Goal: Task Accomplishment & Management: Manage account settings

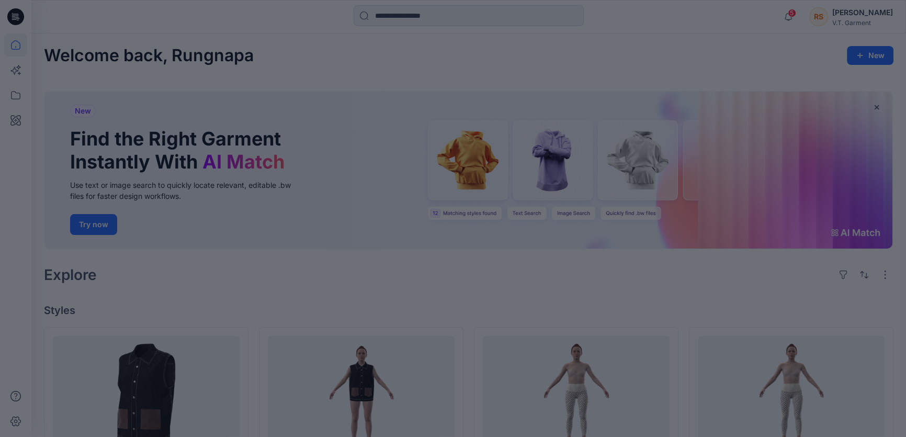
click at [401, 57] on div at bounding box center [453, 218] width 906 height 437
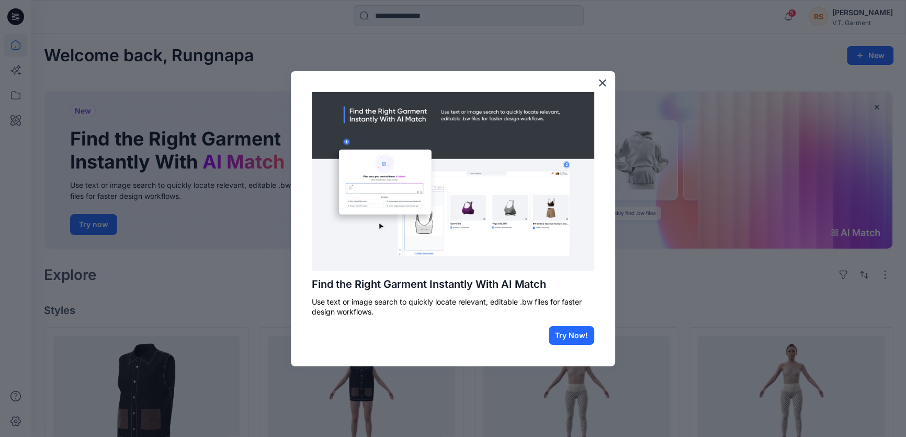
drag, startPoint x: 458, startPoint y: 345, endPoint x: 452, endPoint y: 348, distance: 7.1
click at [458, 345] on div "Find the Right Garment Instantly With AI Match Use text or image search to quic…" at bounding box center [453, 218] width 324 height 295
click at [394, 349] on div "Find the Right Garment Instantly With AI Match Use text or image search to quic…" at bounding box center [453, 218] width 324 height 295
click at [598, 81] on button "×" at bounding box center [603, 82] width 10 height 17
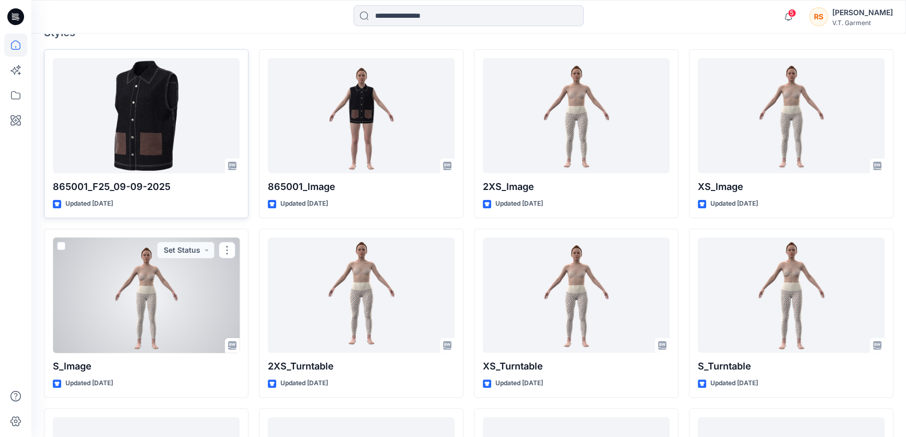
scroll to position [86, 0]
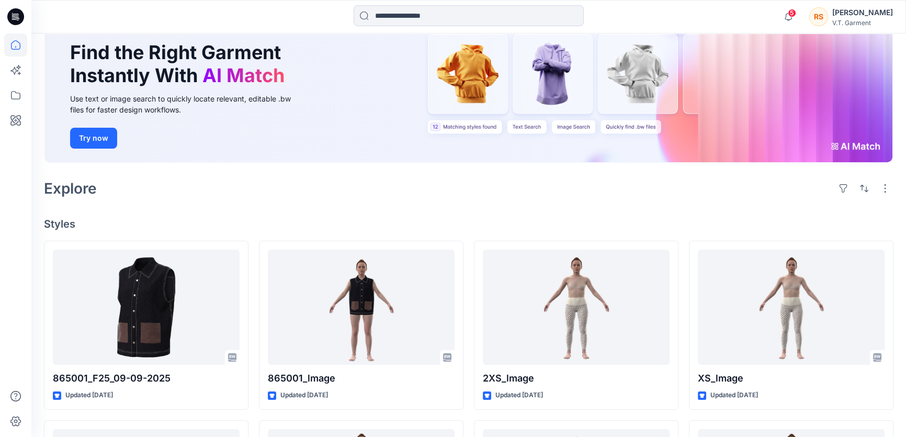
drag, startPoint x: 199, startPoint y: 194, endPoint x: 169, endPoint y: 207, distance: 33.1
click at [199, 194] on div "Explore" at bounding box center [469, 188] width 850 height 25
click at [17, 95] on icon at bounding box center [15, 95] width 23 height 23
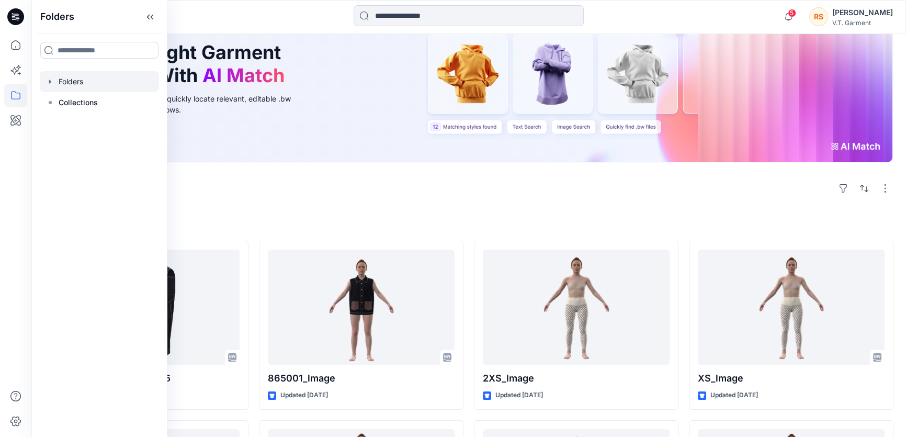
click at [52, 80] on icon "button" at bounding box center [50, 81] width 8 height 8
click at [75, 79] on div at bounding box center [104, 81] width 129 height 21
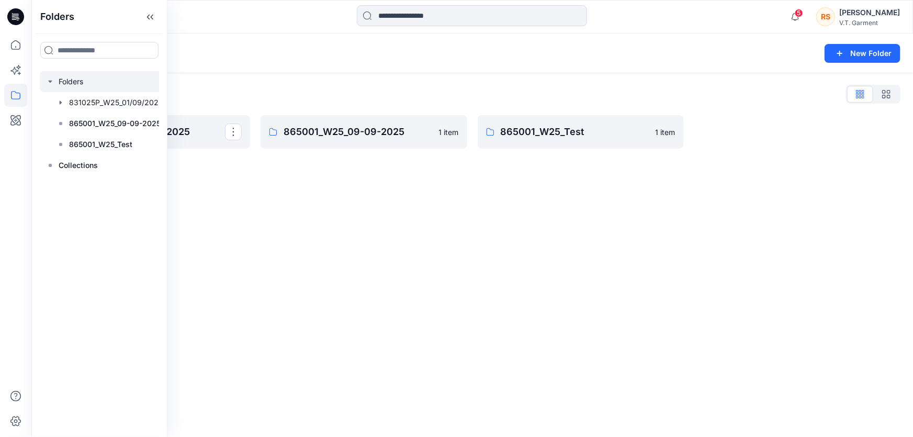
drag, startPoint x: 334, startPoint y: 289, endPoint x: 330, endPoint y: 282, distance: 8.9
click at [334, 289] on div "Folders New Folder Folders List 831025P_W25_01/09/2025 865001_W25_09-09-2025 1 …" at bounding box center [472, 235] width 882 height 404
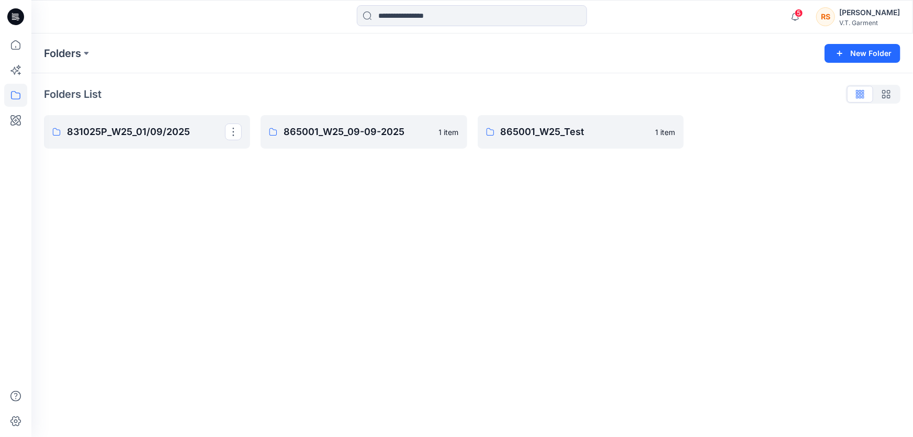
click at [315, 217] on div "Folders New Folder Folders List 831025P_W25_01/09/2025 865001_W25_09-09-2025 1 …" at bounding box center [472, 235] width 882 height 404
click at [274, 255] on div "Folders New Folder Folders List 831025P_W25_01/09/2025 865001_W25_09-09-2025 1 …" at bounding box center [472, 235] width 882 height 404
click at [414, 241] on div "Folders New Folder Folders List 831025P_W25_01/09/2025 865001_W25_09-09-2025 1 …" at bounding box center [472, 235] width 882 height 404
click at [288, 281] on div "Folders New Folder Folders List 831025P_W25_01/09/2025 865001_W25_09-09-2025 1 …" at bounding box center [472, 235] width 882 height 404
click at [364, 253] on div "Folders New Folder Folders List 831025P_W25_01/09/2025 865001_W25_09-09-2025 1 …" at bounding box center [472, 235] width 882 height 404
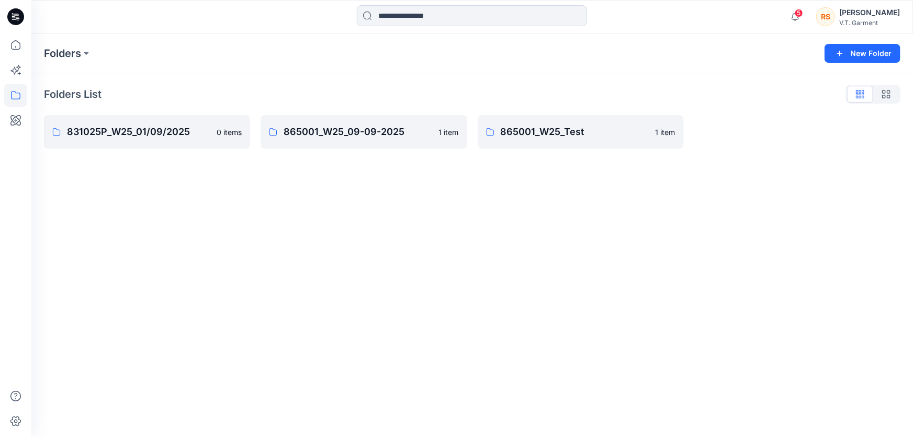
drag, startPoint x: 560, startPoint y: 271, endPoint x: 427, endPoint y: 276, distance: 133.6
click at [560, 271] on div "Folders New Folder Folders List 831025P_W25_01/09/2025 0 items 865001_W25_09-09…" at bounding box center [472, 235] width 882 height 404
click at [492, 312] on div "Folders New Folder Folders List 831025P_W25_01/09/2025 0 items 865001_W25_09-09…" at bounding box center [472, 235] width 882 height 404
click at [389, 334] on div "Folders New Folder Folders List 831025P_W25_01/09/2025 0 items 865001_W25_09-09…" at bounding box center [472, 235] width 882 height 404
click at [448, 286] on div "Folders New Folder Folders List 831025P_W25_01/09/2025 0 items 865001_W25_09-09…" at bounding box center [472, 235] width 882 height 404
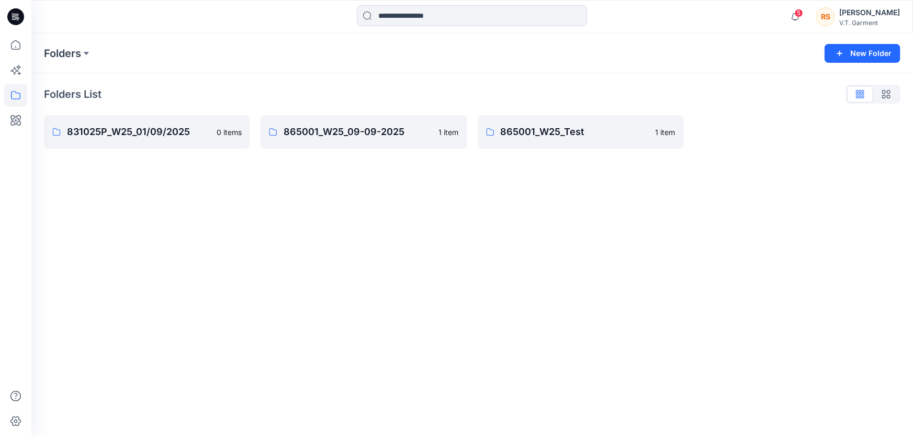
click at [691, 242] on div "Folders New Folder Folders List 831025P_W25_01/09/2025 0 items 865001_W25_09-09…" at bounding box center [472, 235] width 882 height 404
click at [567, 274] on div "Folders New Folder Folders List 831025P_W25_01/09/2025 0 items 865001_W25_09-09…" at bounding box center [472, 235] width 882 height 404
click at [521, 267] on div "Folders New Folder Folders List 831025P_W25_01/09/2025 0 items 865001_W25_09-09…" at bounding box center [472, 235] width 882 height 404
drag, startPoint x: 419, startPoint y: 282, endPoint x: 556, endPoint y: 266, distance: 138.0
click at [426, 281] on div "Folders New Folder Folders List 831025P_W25_01/09/2025 0 items 865001_W25_09-09…" at bounding box center [472, 235] width 882 height 404
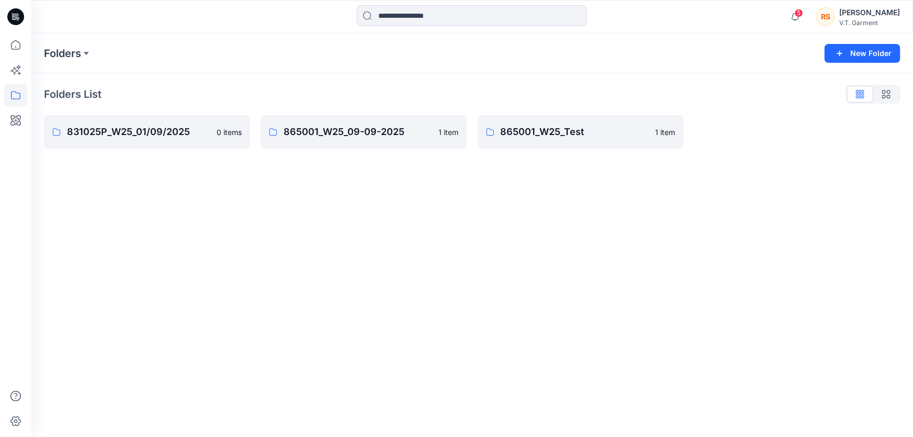
click at [647, 266] on div "Folders New Folder Folders List 831025P_W25_01/09/2025 0 items 865001_W25_09-09…" at bounding box center [472, 235] width 882 height 404
click at [72, 94] on p "Folders List" at bounding box center [73, 94] width 58 height 16
drag, startPoint x: 181, startPoint y: 263, endPoint x: 178, endPoint y: 252, distance: 10.8
click at [180, 257] on div "Folders New Folder Folders List 831025P_W25_01/09/2025 0 items 865001_W25_09-09…" at bounding box center [472, 235] width 882 height 404
click at [86, 52] on button at bounding box center [86, 53] width 10 height 15
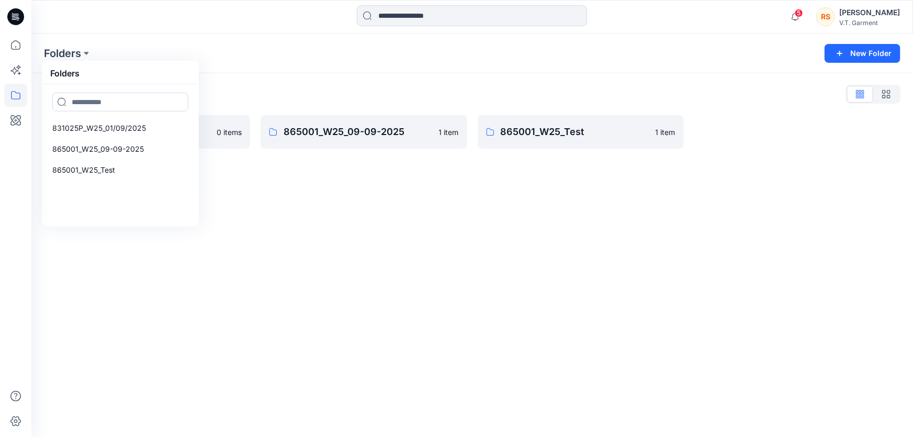
click at [379, 319] on div "Folders Folders 831025P_W25_01/09/2025 865001_W25_09-09-2025 865001_W25_Test Ne…" at bounding box center [472, 235] width 882 height 404
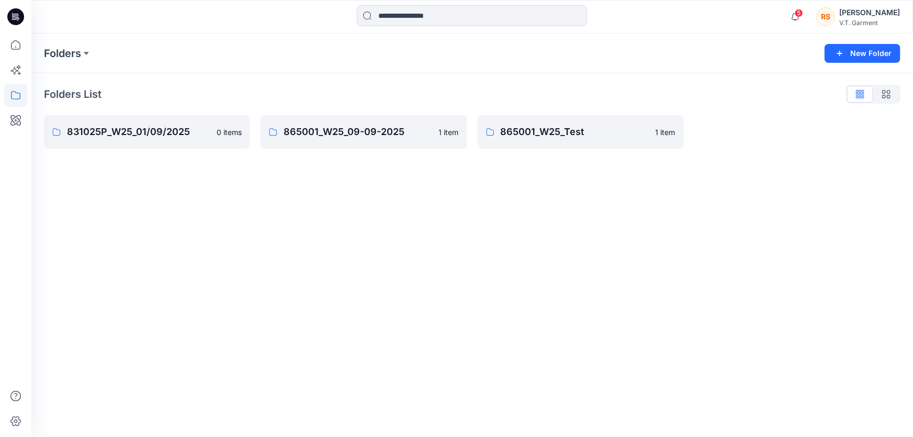
click at [486, 327] on div "Folders New Folder Folders List 831025P_W25_01/09/2025 0 items 865001_W25_09-09…" at bounding box center [472, 235] width 882 height 404
click at [12, 95] on icon at bounding box center [15, 95] width 23 height 23
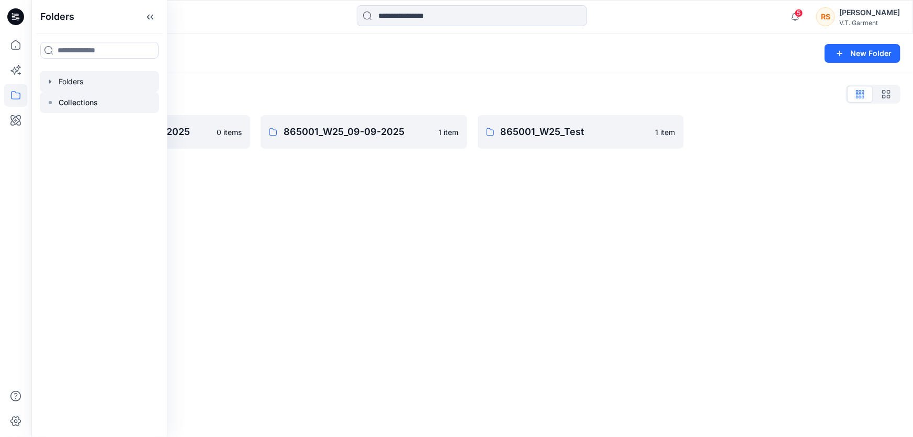
click at [52, 101] on icon at bounding box center [50, 102] width 8 height 8
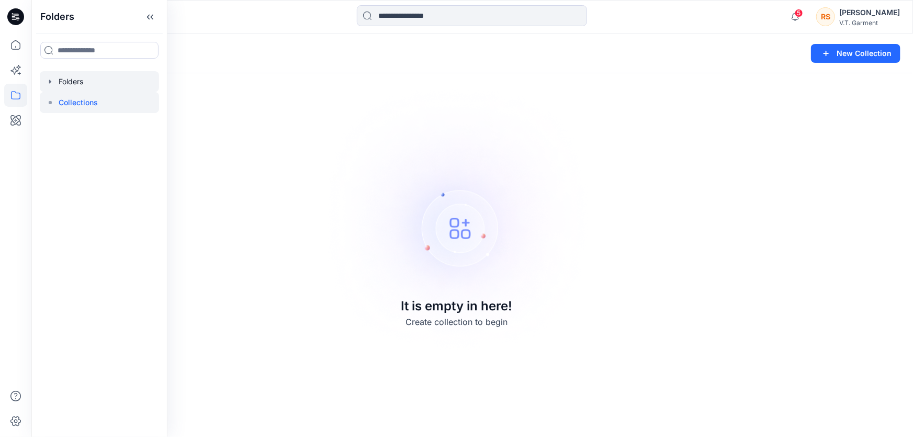
click at [52, 79] on icon "button" at bounding box center [50, 81] width 8 height 8
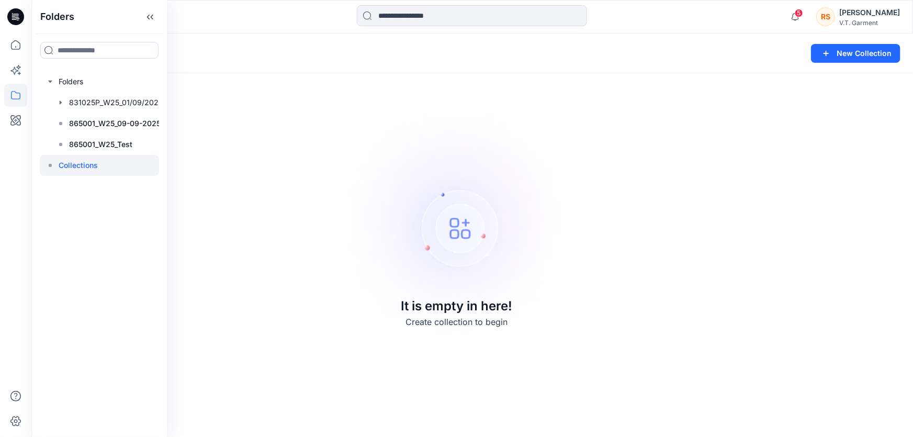
click at [289, 258] on div "Collections New Collection It is empty in here! Create collection to begin" at bounding box center [472, 235] width 882 height 404
click at [305, 319] on div "Collections New Collection It is empty in here! Create collection to begin" at bounding box center [472, 235] width 882 height 404
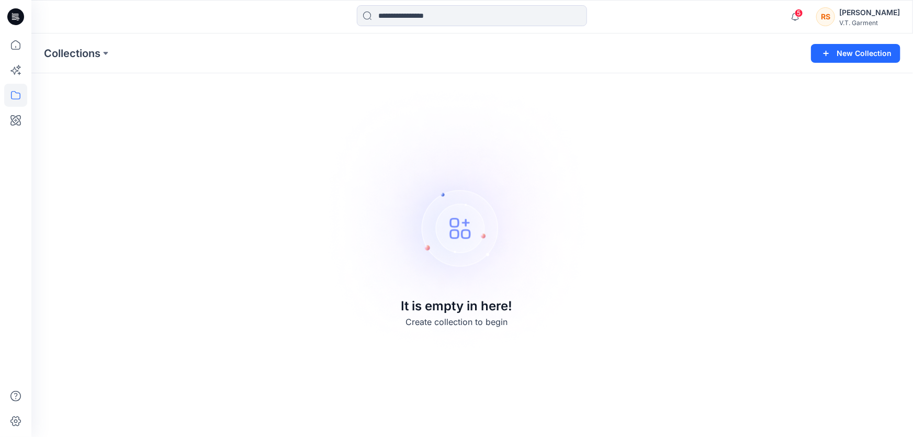
click at [258, 188] on div "Collections New Collection It is empty in here! Create collection to begin" at bounding box center [472, 235] width 882 height 404
click at [692, 224] on div "Collections New Collection It is empty in here! Create collection to begin" at bounding box center [472, 235] width 882 height 404
click at [820, 247] on div "Collections New Collection It is empty in here! Create collection to begin" at bounding box center [472, 235] width 882 height 404
click at [801, 209] on div "Collections New Collection It is empty in here! Create collection to begin" at bounding box center [472, 235] width 882 height 404
click at [792, 220] on div "Collections New Collection It is empty in here! Create collection to begin" at bounding box center [472, 235] width 882 height 404
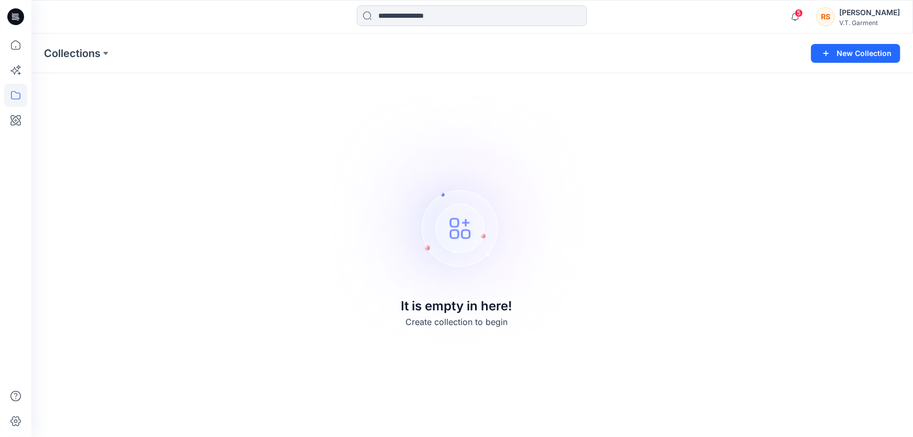
click at [793, 216] on div "Collections New Collection It is empty in here! Create collection to begin" at bounding box center [472, 235] width 882 height 404
drag, startPoint x: 786, startPoint y: 201, endPoint x: 772, endPoint y: 218, distance: 22.3
click at [787, 201] on div "Collections New Collection It is empty in here! Create collection to begin" at bounding box center [472, 235] width 882 height 404
click at [762, 232] on div "Collections New Collection It is empty in here! Create collection to begin" at bounding box center [472, 235] width 882 height 404
click at [738, 185] on div "Collections New Collection It is empty in here! Create collection to begin" at bounding box center [472, 235] width 882 height 404
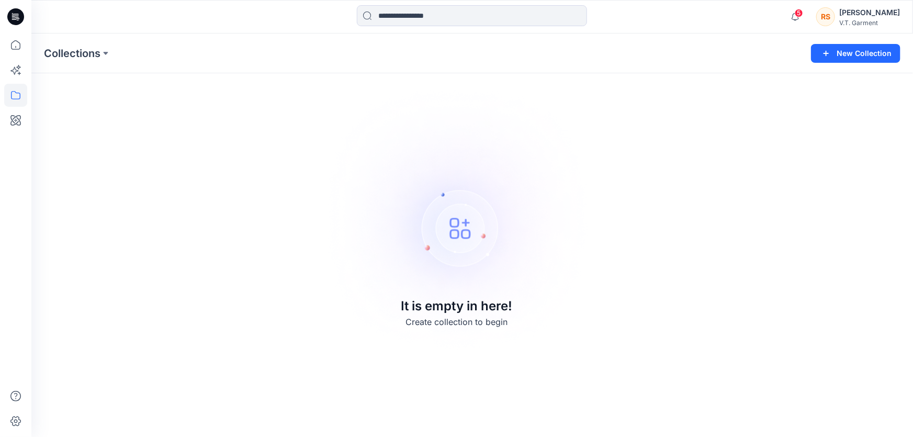
click at [721, 211] on div "Collections New Collection It is empty in here! Create collection to begin" at bounding box center [472, 235] width 882 height 404
click at [769, 209] on div "Collections New Collection It is empty in here! Create collection to begin" at bounding box center [472, 235] width 882 height 404
click at [243, 245] on div "Collections New Collection It is empty in here! Create collection to begin" at bounding box center [472, 235] width 882 height 404
click at [17, 94] on icon at bounding box center [15, 95] width 23 height 23
click at [49, 80] on icon "button" at bounding box center [50, 81] width 8 height 8
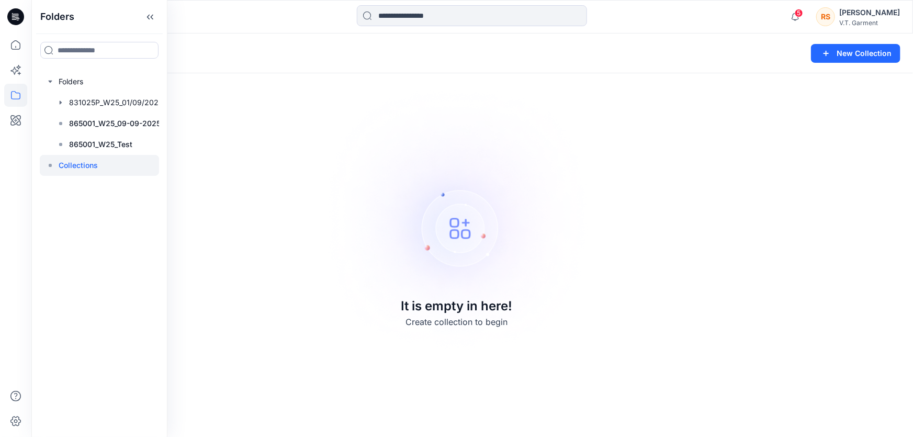
click at [93, 264] on div "Folders Folders 831025P_W25_01/09/2025 865001_W25_09-09-2025 865001_W25_Test Co…" at bounding box center [99, 218] width 136 height 437
click at [772, 362] on div "Collections New Collection It is empty in here! Create collection to begin" at bounding box center [472, 235] width 882 height 404
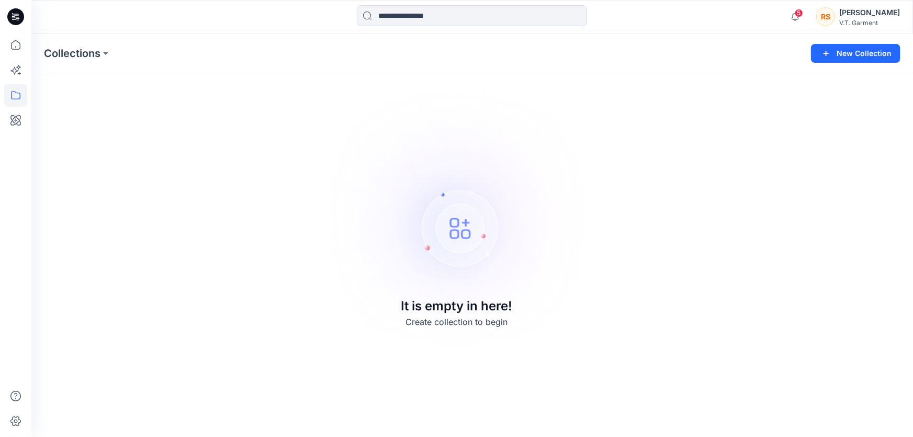
drag, startPoint x: 142, startPoint y: 205, endPoint x: 137, endPoint y: 233, distance: 28.7
click at [142, 208] on div "Collections New Collection It is empty in here! Create collection to begin" at bounding box center [472, 235] width 882 height 404
click at [137, 258] on div "Collections New Collection It is empty in here! Create collection to begin" at bounding box center [472, 235] width 882 height 404
click at [704, 286] on div "Collections New Collection It is empty in here! Create collection to begin" at bounding box center [472, 235] width 882 height 404
click at [164, 255] on div "Collections New Collection It is empty in here! Create collection to begin" at bounding box center [472, 235] width 882 height 404
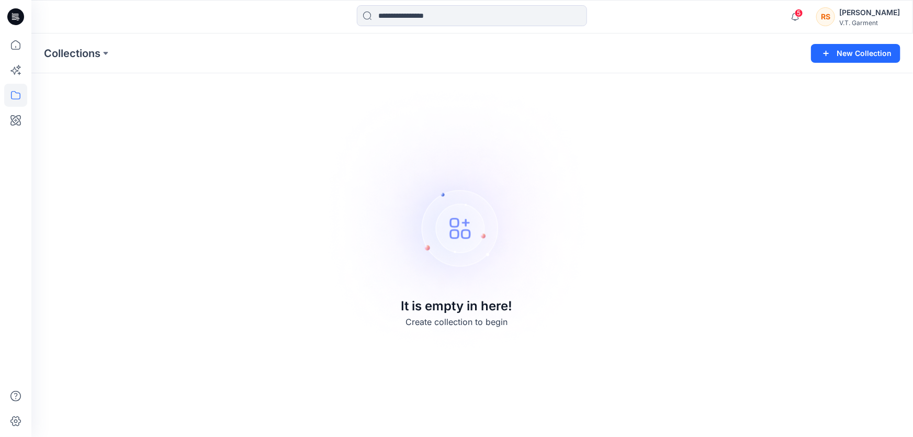
click at [145, 265] on div "Collections New Collection It is empty in here! Create collection to begin" at bounding box center [472, 235] width 882 height 404
click at [15, 92] on icon at bounding box center [15, 95] width 23 height 23
click at [803, 297] on div "Collections New Collection It is empty in here! Create collection to begin" at bounding box center [472, 235] width 882 height 404
click at [778, 303] on div "Collections New Collection It is empty in here! Create collection to begin" at bounding box center [472, 235] width 882 height 404
click at [145, 266] on div "Collections New Collection It is empty in here! Create collection to begin" at bounding box center [472, 235] width 882 height 404
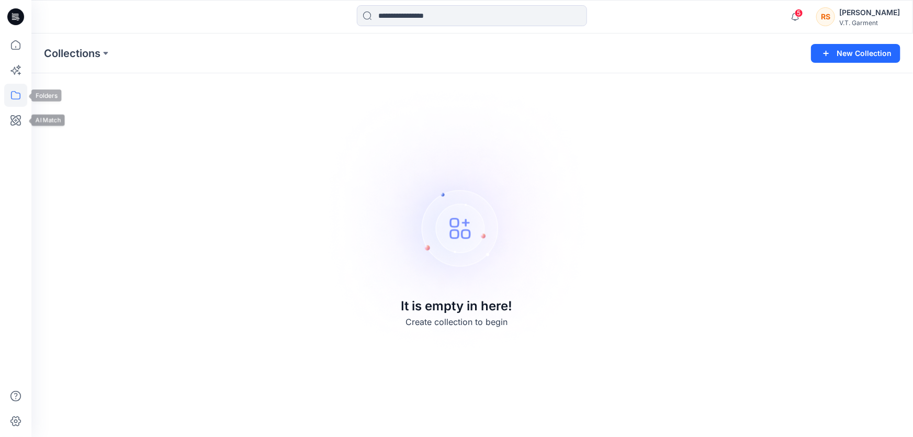
click at [16, 96] on icon at bounding box center [15, 95] width 23 height 23
click at [726, 248] on div "Collections New Collection It is empty in here! Create collection to begin" at bounding box center [472, 235] width 882 height 404
click at [729, 295] on div "Collections New Collection It is empty in here! Create collection to begin" at bounding box center [472, 235] width 882 height 404
drag, startPoint x: 759, startPoint y: 301, endPoint x: 606, endPoint y: 294, distance: 153.5
click at [759, 301] on div "Collections New Collection It is empty in here! Create collection to begin" at bounding box center [472, 235] width 882 height 404
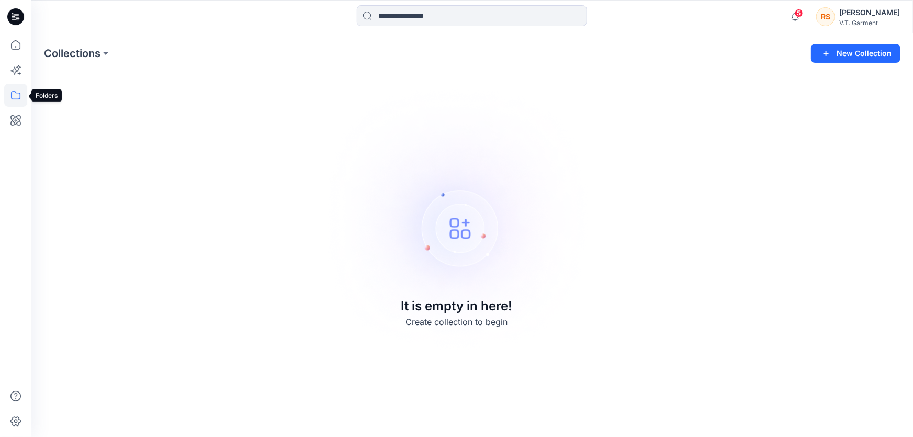
click at [15, 97] on icon at bounding box center [15, 95] width 23 height 23
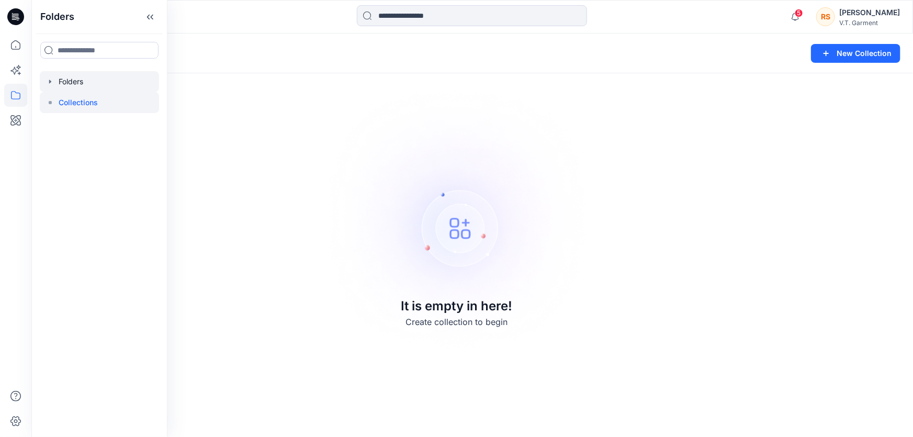
click at [49, 80] on icon "button" at bounding box center [50, 82] width 2 height 4
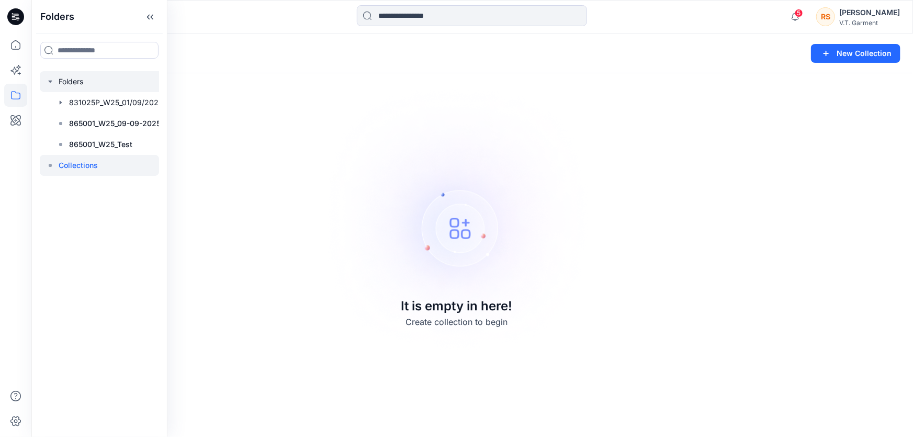
click at [68, 80] on div at bounding box center [104, 81] width 129 height 21
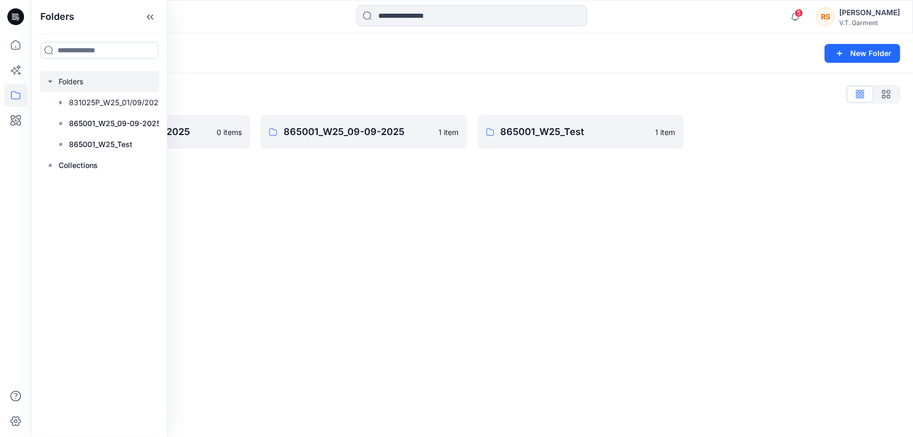
click at [408, 330] on div "Folders New Folder Folders List 831025P_W25_01/09/2025 0 items 865001_W25_09-09…" at bounding box center [472, 235] width 882 height 404
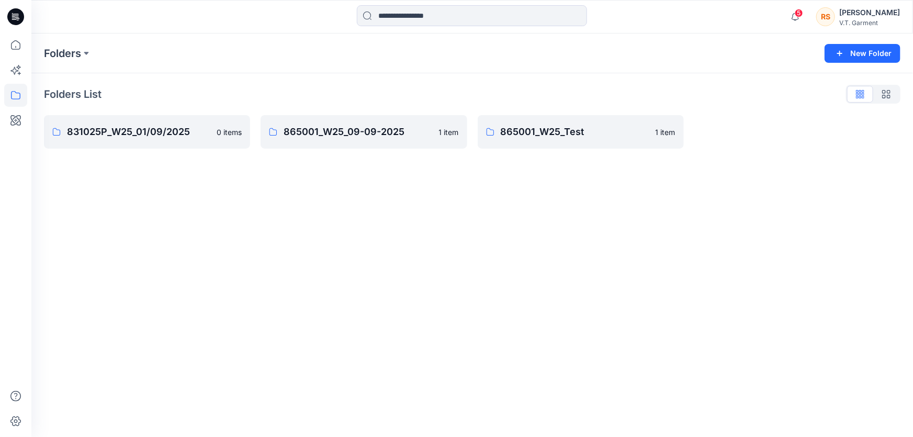
click at [350, 277] on div "Folders New Folder Folders List 831025P_W25_01/09/2025 0 items 865001_W25_09-09…" at bounding box center [472, 235] width 882 height 404
drag, startPoint x: 311, startPoint y: 304, endPoint x: 445, endPoint y: 289, distance: 134.3
click at [312, 304] on div "Folders New Folder Folders List 831025P_W25_01/09/2025 0 items 865001_W25_09-09…" at bounding box center [472, 235] width 882 height 404
click at [524, 296] on div "Folders New Folder Folders List 831025P_W25_01/09/2025 0 items 865001_W25_09-09…" at bounding box center [472, 235] width 882 height 404
click at [532, 293] on div "Folders New Folder Folders List 831025P_W25_01/09/2025 0 items 865001_W25_09-09…" at bounding box center [472, 235] width 882 height 404
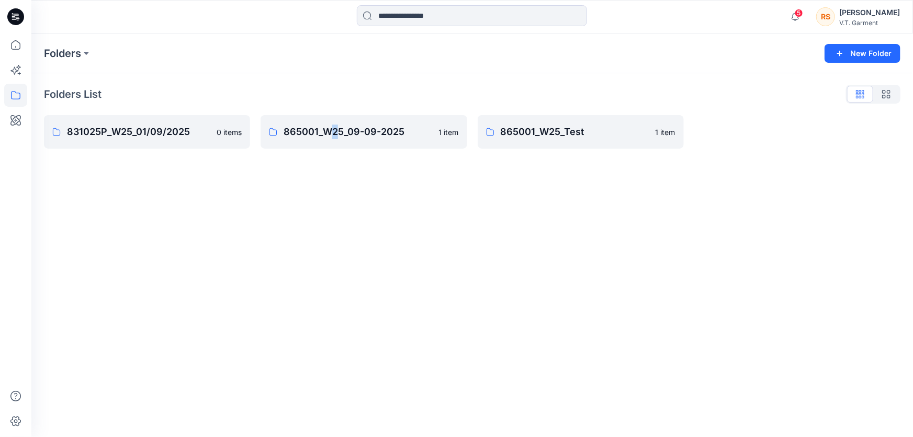
click at [335, 323] on div "Folders New Folder Folders List 831025P_W25_01/09/2025 0 items 865001_W25_09-09…" at bounding box center [472, 235] width 882 height 404
click at [509, 301] on div "Folders New Folder Folders List 831025P_W25_01/09/2025 0 items 865001_W25_09-09…" at bounding box center [472, 235] width 882 height 404
click at [606, 293] on div "Folders New Folder Folders List 831025P_W25_01/09/2025 0 items 865001_W25_09-09…" at bounding box center [472, 235] width 882 height 404
click at [486, 315] on div "Folders New Folder Folders List 831025P_W25_01/09/2025 0 items 865001_W25_09-09…" at bounding box center [472, 235] width 882 height 404
click at [592, 295] on div "Folders New Folder Folders List 831025P_W25_01/09/2025 0 items 865001_W25_09-09…" at bounding box center [472, 235] width 882 height 404
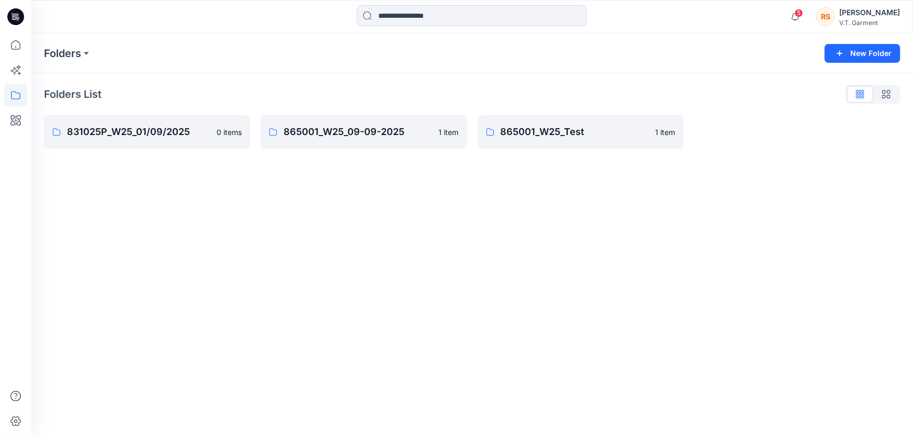
drag, startPoint x: 613, startPoint y: 295, endPoint x: 557, endPoint y: 320, distance: 61.4
click at [612, 295] on div "Folders New Folder Folders List 831025P_W25_01/09/2025 0 items 865001_W25_09-09…" at bounding box center [472, 235] width 882 height 404
click at [557, 319] on div "Folders New Folder Folders List 831025P_W25_01/09/2025 0 items 865001_W25_09-09…" at bounding box center [472, 235] width 882 height 404
click at [587, 304] on div "Folders New Folder Folders List 831025P_W25_01/09/2025 0 items 865001_W25_09-09…" at bounding box center [472, 235] width 882 height 404
click at [647, 287] on div "Folders New Folder Folders List 831025P_W25_01/09/2025 0 items 865001_W25_09-09…" at bounding box center [472, 235] width 882 height 404
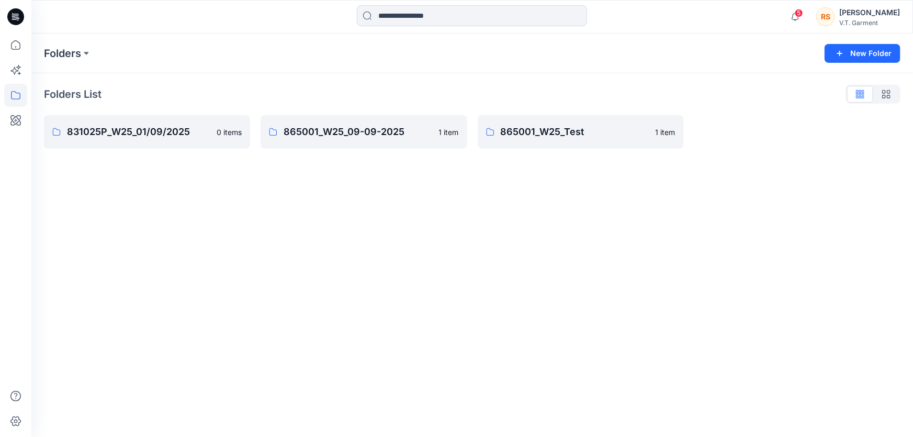
click at [555, 316] on div "Folders New Folder Folders List 831025P_W25_01/09/2025 0 items 865001_W25_09-09…" at bounding box center [472, 235] width 882 height 404
click at [355, 343] on div "Folders New Folder Folders List 831025P_W25_01/09/2025 0 items 865001_W25_09-09…" at bounding box center [472, 235] width 882 height 404
click at [86, 49] on button at bounding box center [86, 53] width 10 height 15
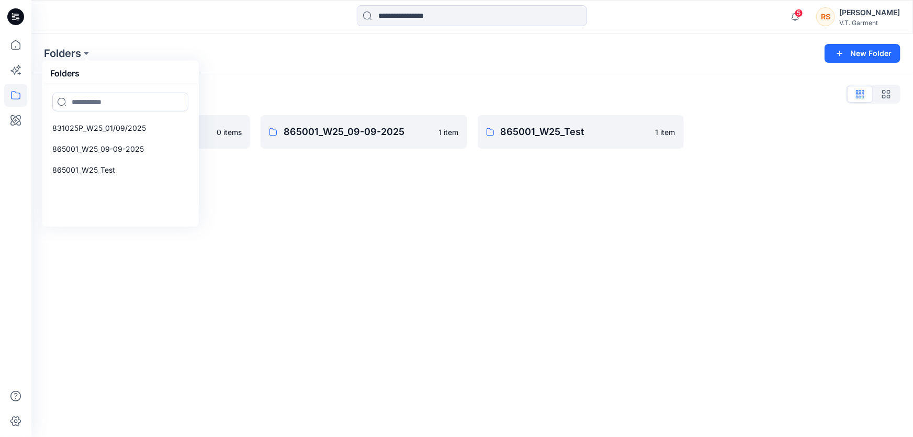
click at [394, 290] on div "Folders Folders 831025P_W25_01/09/2025 865001_W25_09-09-2025 865001_W25_Test Ne…" at bounding box center [472, 235] width 882 height 404
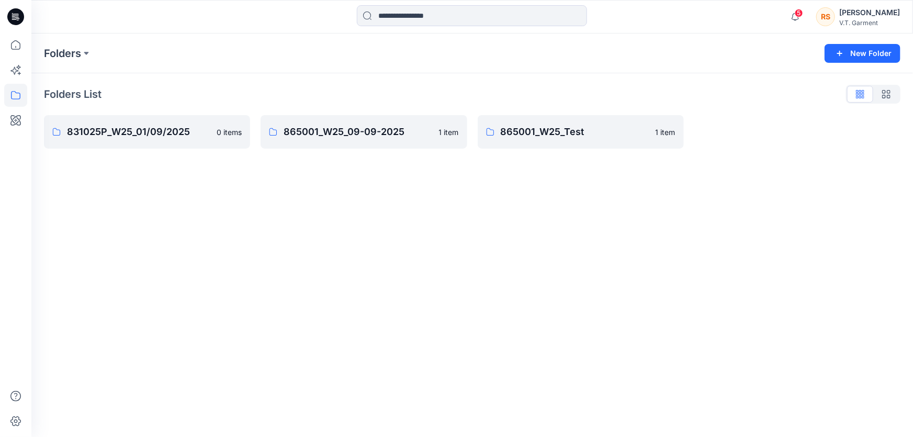
click at [233, 309] on div "Folders New Folder Folders List 831025P_W25_01/09/2025 0 items 865001_W25_09-09…" at bounding box center [472, 235] width 882 height 404
click at [296, 263] on div "Folders New Folder Folders List 831025P_W25_01/09/2025 0 items 865001_W25_09-09…" at bounding box center [472, 235] width 882 height 404
click at [220, 302] on div "Folders New Folder Folders List 831025P_W25_01/09/2025 0 items 865001_W25_09-09…" at bounding box center [472, 235] width 882 height 404
click at [400, 288] on div "Folders New Folder Folders List 831025P_W25_01/09/2025 0 items 865001_W25_09-09…" at bounding box center [472, 235] width 882 height 404
click at [334, 281] on div "Folders New Folder Folders List 831025P_W25_01/09/2025 0 items 865001_W25_09-09…" at bounding box center [472, 235] width 882 height 404
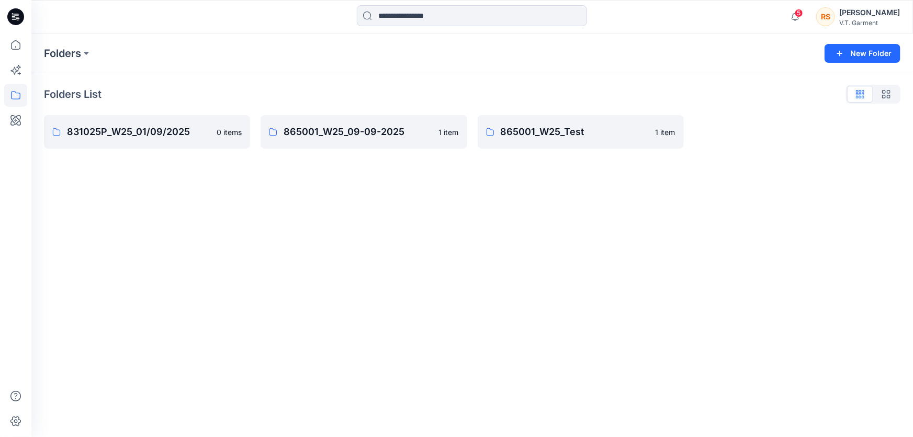
click at [162, 310] on div "Folders New Folder Folders List 831025P_W25_01/09/2025 0 items 865001_W25_09-09…" at bounding box center [472, 235] width 882 height 404
click at [271, 258] on div "Folders New Folder Folders List 831025P_W25_01/09/2025 0 items 865001_W25_09-09…" at bounding box center [472, 235] width 882 height 404
drag, startPoint x: 145, startPoint y: 297, endPoint x: 145, endPoint y: 281, distance: 16.2
click at [145, 296] on div "Folders New Folder Folders List 831025P_W25_01/09/2025 0 items 865001_W25_09-09…" at bounding box center [472, 235] width 882 height 404
click at [171, 130] on p "831025P_W25_01/09/2025" at bounding box center [146, 132] width 158 height 15
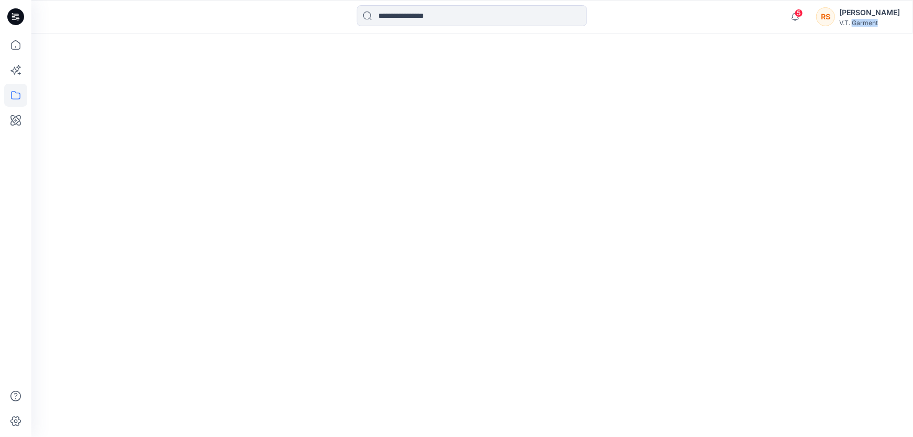
click at [171, 130] on div at bounding box center [472, 235] width 882 height 404
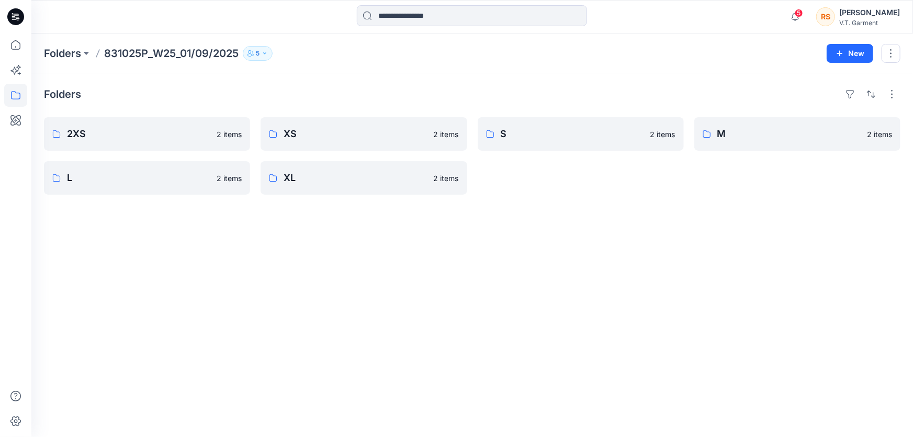
click at [417, 296] on div "Folders 2XS 2 items L 2 items XS 2 items XL 2 items S 2 items M 2 items" at bounding box center [472, 255] width 882 height 364
click at [145, 129] on p "2XS" at bounding box center [146, 134] width 158 height 15
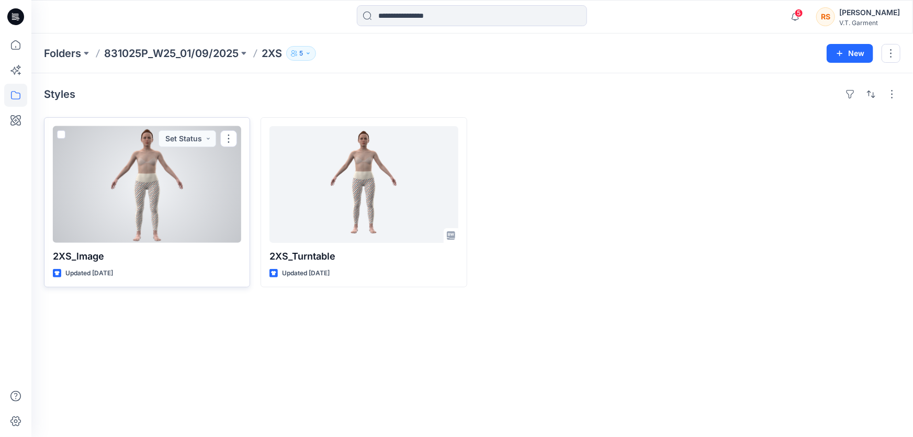
click at [184, 199] on div at bounding box center [147, 184] width 188 height 117
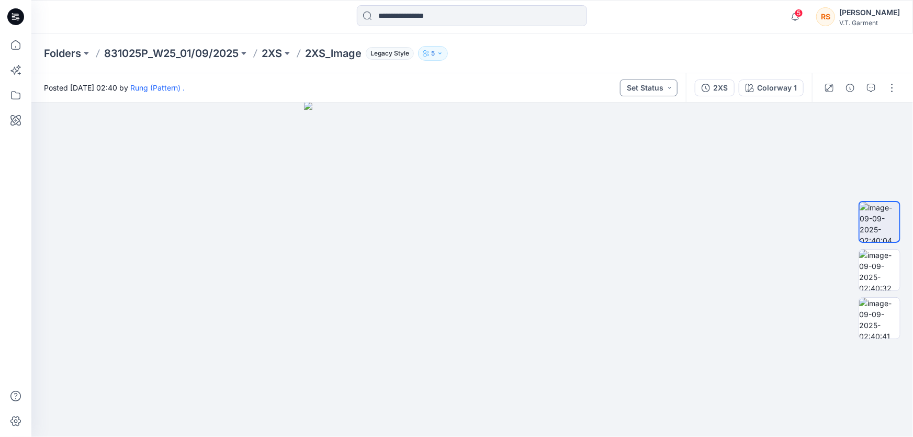
click at [668, 86] on button "Set Status" at bounding box center [649, 88] width 58 height 17
click at [746, 245] on div at bounding box center [472, 270] width 882 height 334
click at [894, 86] on button "button" at bounding box center [892, 88] width 17 height 17
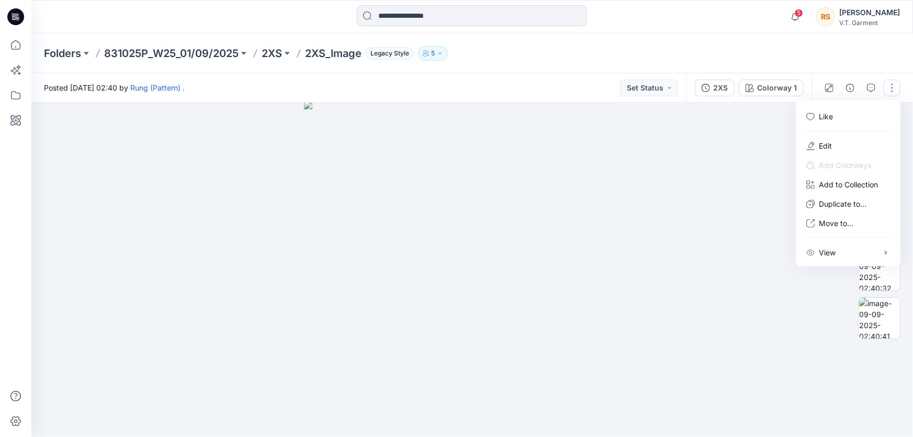
click at [257, 187] on div at bounding box center [472, 270] width 882 height 334
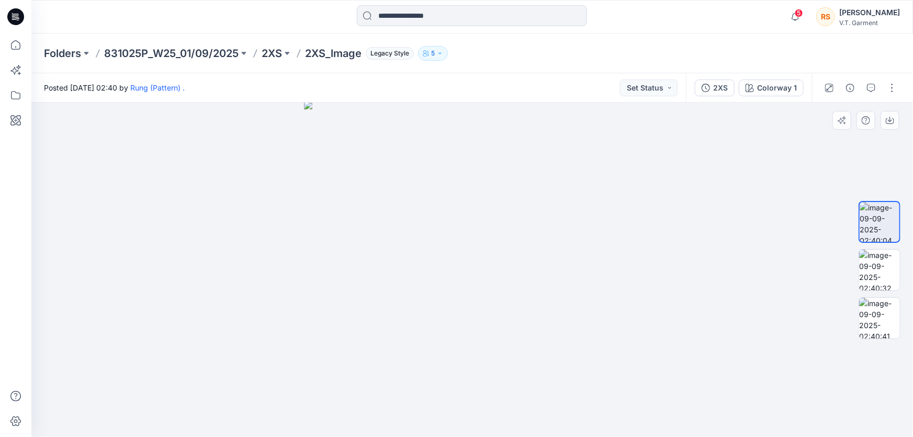
click at [194, 225] on div at bounding box center [472, 270] width 882 height 334
click at [248, 180] on div at bounding box center [472, 270] width 882 height 334
click at [441, 53] on icon "button" at bounding box center [440, 53] width 3 height 2
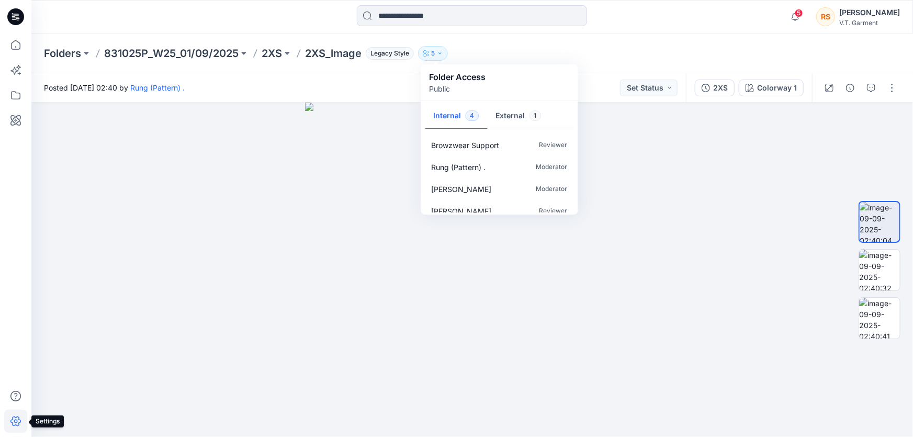
click at [13, 423] on icon at bounding box center [15, 421] width 23 height 23
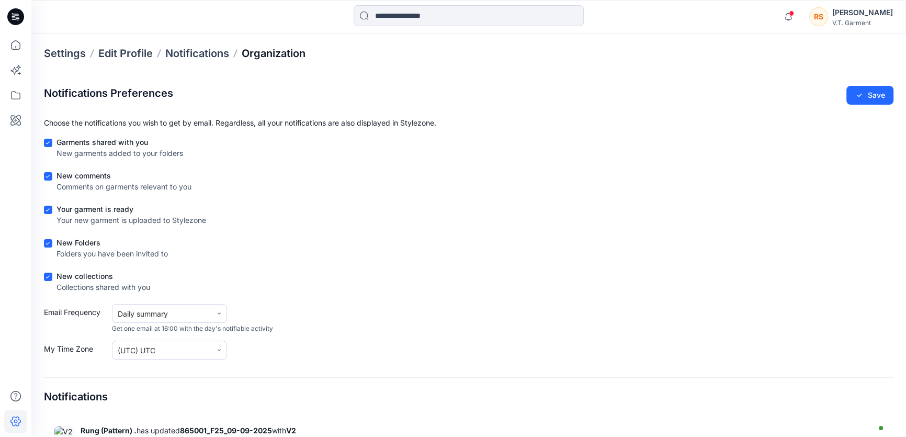
click at [270, 51] on p "Organization" at bounding box center [274, 53] width 64 height 15
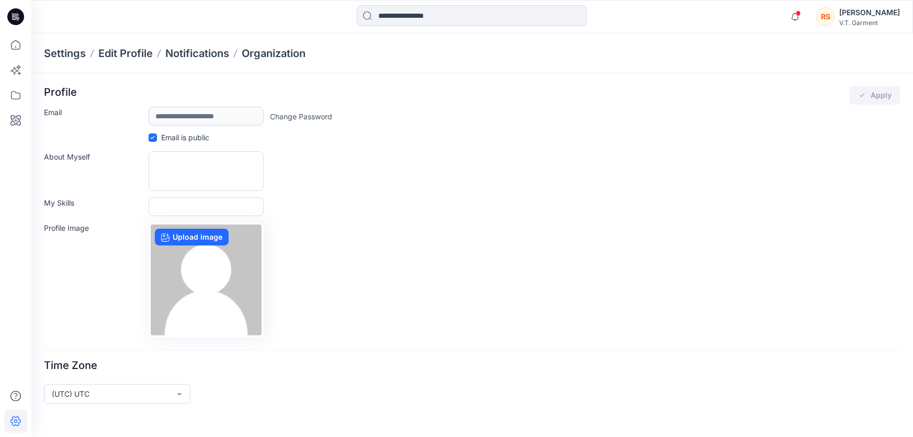
click at [447, 205] on div "My Skills" at bounding box center [472, 206] width 857 height 19
click at [477, 204] on div "My Skills" at bounding box center [472, 206] width 857 height 19
click at [459, 233] on div "Profile Image Upload image" at bounding box center [472, 279] width 857 height 115
click at [448, 281] on div "Profile Image Upload image" at bounding box center [472, 279] width 857 height 115
click at [446, 307] on div "Profile Image Upload image" at bounding box center [472, 279] width 857 height 115
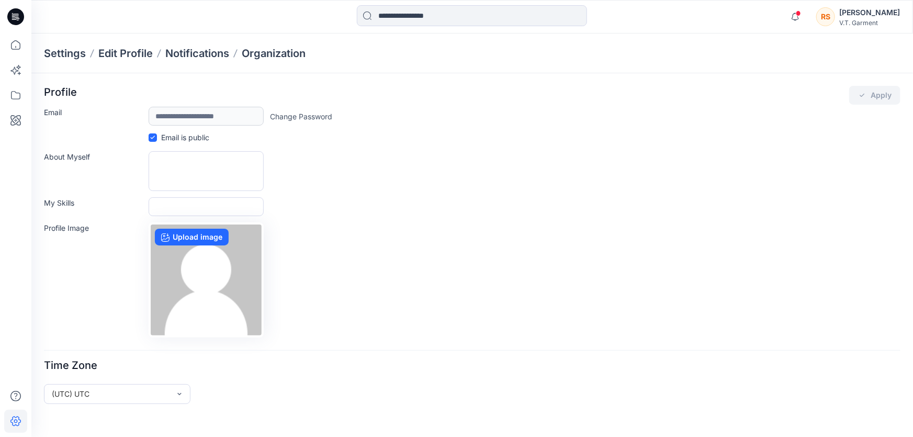
click at [433, 252] on div "Profile Image Upload image" at bounding box center [472, 279] width 857 height 115
click at [423, 271] on div "Profile Image Upload image" at bounding box center [472, 279] width 857 height 115
click at [512, 266] on div "Profile Image Upload image" at bounding box center [472, 279] width 857 height 115
click at [515, 248] on div "Profile Image Upload image" at bounding box center [472, 279] width 857 height 115
click at [480, 267] on div "Profile Image Upload image" at bounding box center [472, 279] width 857 height 115
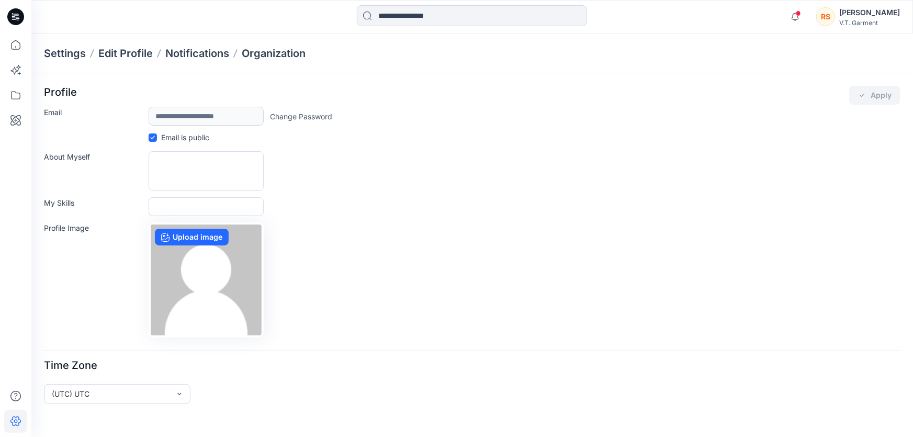
click at [519, 256] on div "Profile Image Upload image" at bounding box center [472, 279] width 857 height 115
click at [465, 277] on div "Profile Image Upload image" at bounding box center [472, 279] width 857 height 115
click at [508, 258] on div "Profile Image Upload image" at bounding box center [472, 279] width 857 height 115
click at [508, 266] on div "Profile Image Upload image" at bounding box center [472, 279] width 857 height 115
click at [458, 274] on div "Profile Image Upload image" at bounding box center [472, 279] width 857 height 115
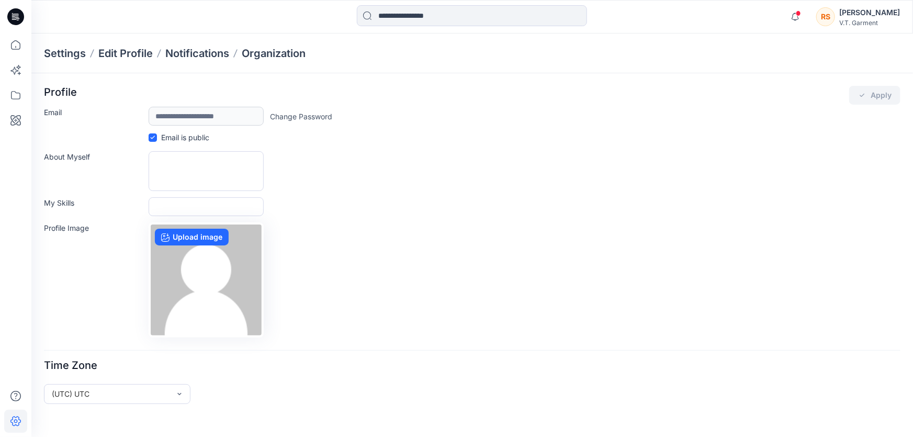
drag, startPoint x: 522, startPoint y: 265, endPoint x: 482, endPoint y: 287, distance: 45.9
click at [522, 265] on div "Profile Image Upload image" at bounding box center [472, 279] width 857 height 115
click at [482, 287] on div "Profile Image Upload image" at bounding box center [472, 279] width 857 height 115
click at [445, 250] on div "Profile Image Upload image" at bounding box center [472, 279] width 857 height 115
click at [417, 255] on div "Profile Image Upload image" at bounding box center [472, 279] width 857 height 115
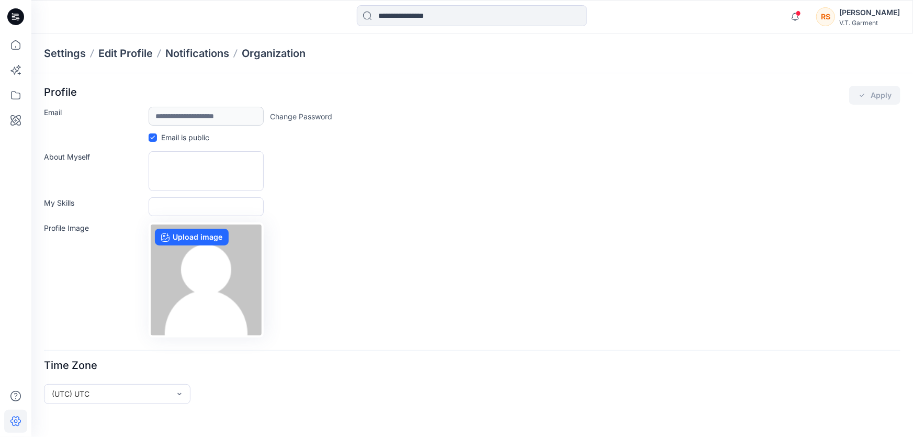
click at [432, 249] on div "Profile Image Upload image" at bounding box center [472, 279] width 857 height 115
click at [415, 256] on div "Profile Image Upload image" at bounding box center [472, 279] width 857 height 115
click at [514, 252] on div "Profile Image Upload image" at bounding box center [472, 279] width 857 height 115
click at [508, 244] on div "Profile Image Upload image" at bounding box center [472, 279] width 857 height 115
click at [443, 256] on div "Profile Image Upload image" at bounding box center [472, 279] width 857 height 115
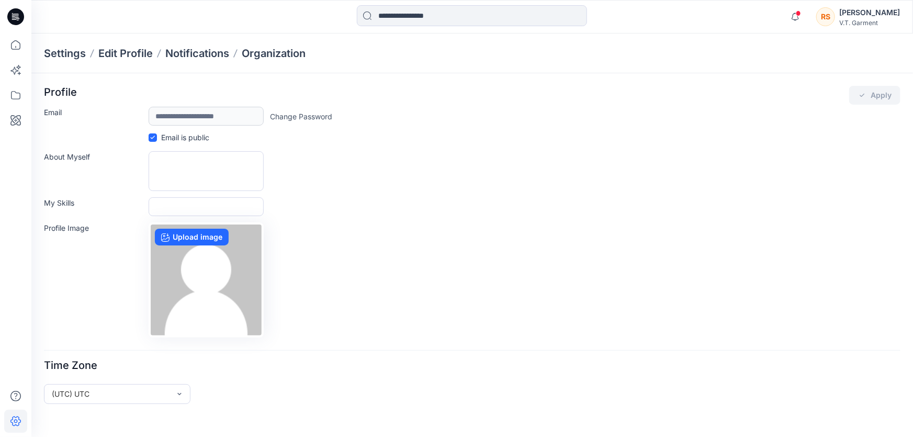
click at [462, 239] on div "Profile Image Upload image" at bounding box center [472, 279] width 857 height 115
click at [440, 252] on div "Profile Image Upload image" at bounding box center [472, 279] width 857 height 115
click at [269, 49] on p "Organization" at bounding box center [274, 53] width 64 height 15
click at [296, 51] on p "Organization" at bounding box center [274, 53] width 64 height 15
click at [569, 200] on div "My Skills" at bounding box center [472, 206] width 857 height 19
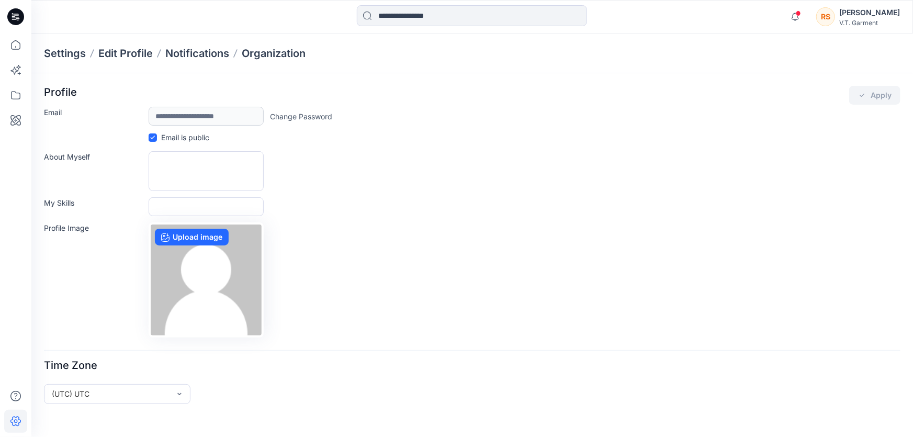
click at [544, 242] on div "Profile Image Upload image" at bounding box center [472, 279] width 857 height 115
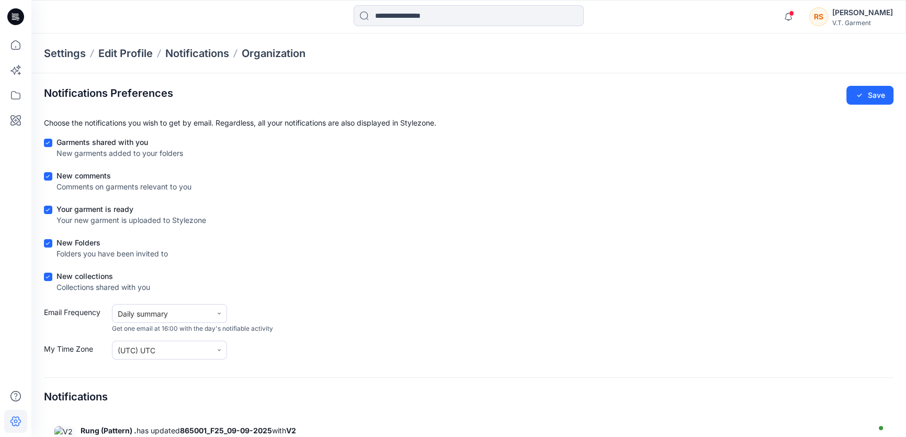
click at [522, 242] on div "New Folders Folders you have been invited to" at bounding box center [469, 250] width 850 height 26
click at [533, 270] on form "Garments shared with you New garments added to your folders New comments Commen…" at bounding box center [469, 248] width 850 height 223
click at [527, 259] on div "New Folders Folders you have been invited to" at bounding box center [469, 250] width 850 height 26
click at [586, 260] on div "New Folders Folders you have been invited to" at bounding box center [469, 250] width 850 height 26
drag, startPoint x: 628, startPoint y: 244, endPoint x: 343, endPoint y: 88, distance: 324.8
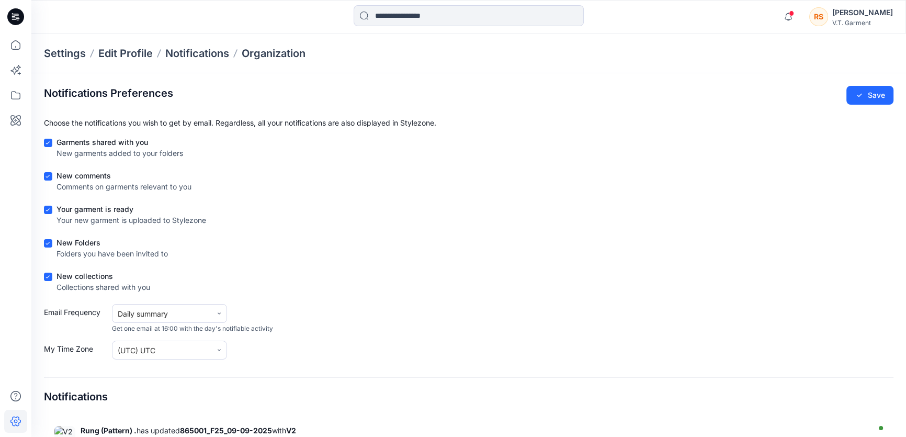
click at [621, 240] on div "New Folders Folders you have been invited to" at bounding box center [469, 250] width 850 height 26
click at [326, 53] on div "Settings Edit Profile Notifications Organization" at bounding box center [468, 53] width 875 height 40
click at [488, 244] on div "New Folders Folders you have been invited to" at bounding box center [469, 250] width 850 height 26
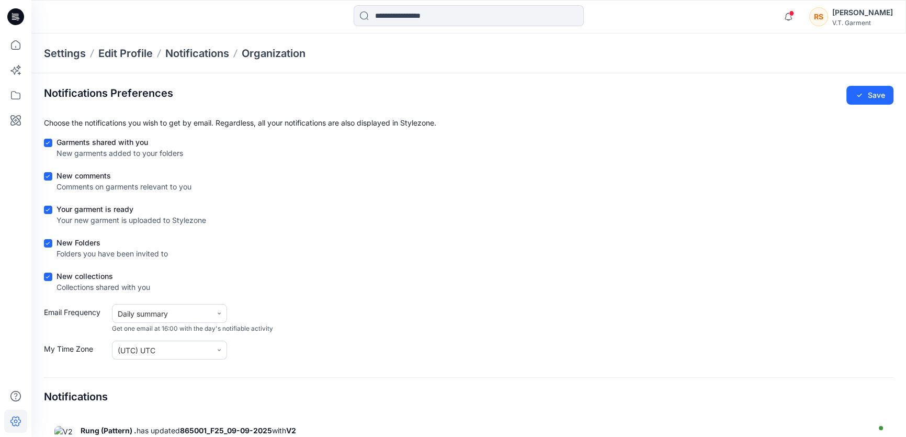
click at [542, 259] on div "New Folders Folders you have been invited to" at bounding box center [469, 250] width 850 height 26
click at [473, 264] on form "Garments shared with you New garments added to your folders New comments Commen…" at bounding box center [469, 248] width 850 height 223
click at [459, 272] on div "New collections Collections shared with you" at bounding box center [469, 284] width 850 height 26
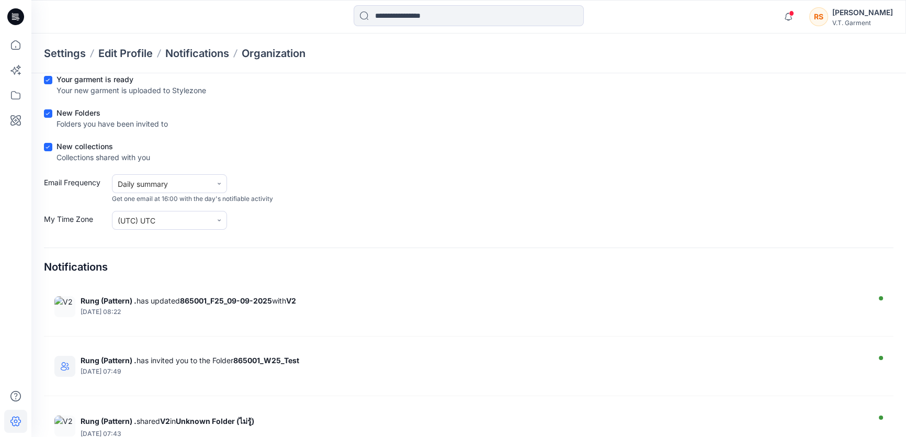
scroll to position [152, 0]
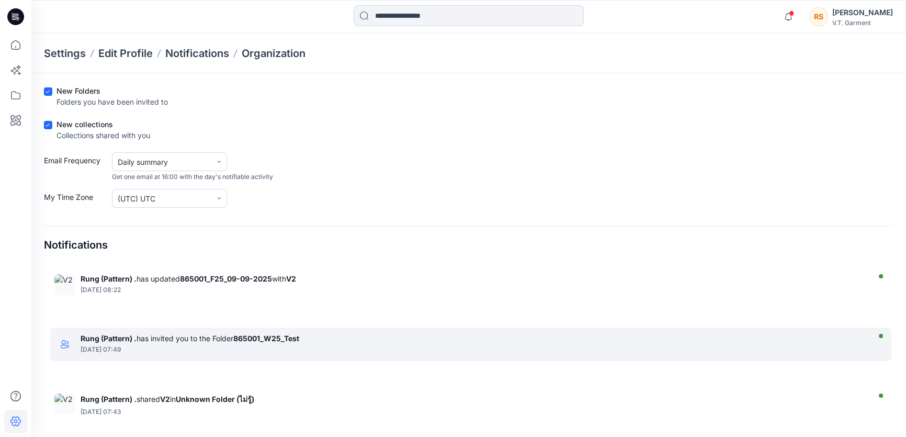
click at [530, 346] on div "[DATE] 07:49" at bounding box center [474, 349] width 786 height 7
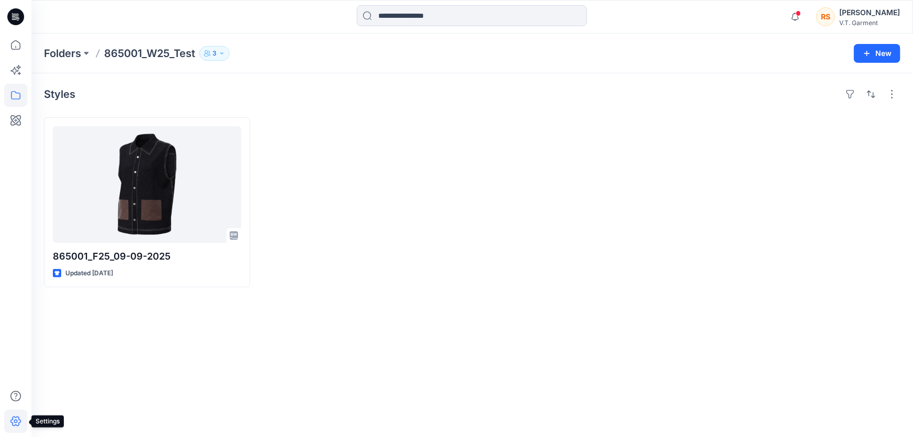
click at [10, 421] on icon at bounding box center [15, 421] width 23 height 23
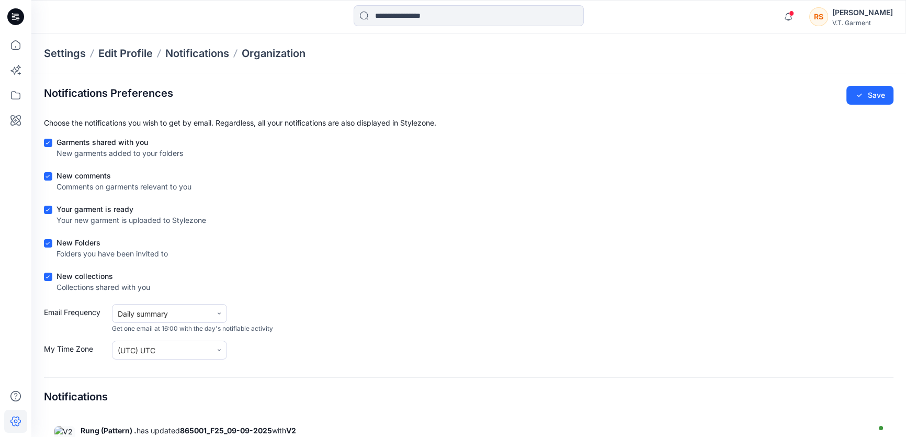
click at [61, 50] on p "Settings" at bounding box center [65, 53] width 42 height 15
click at [58, 52] on p "Settings" at bounding box center [65, 53] width 42 height 15
click at [131, 53] on p "Edit Profile" at bounding box center [125, 53] width 54 height 15
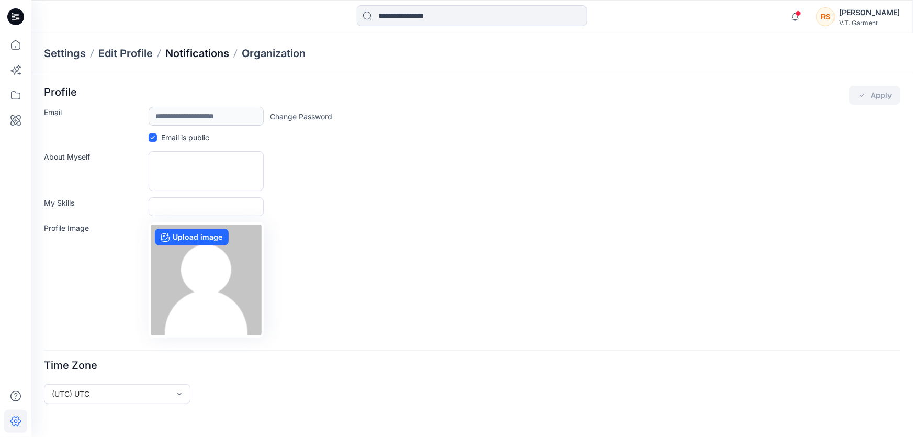
click at [205, 50] on p "Notifications" at bounding box center [197, 53] width 64 height 15
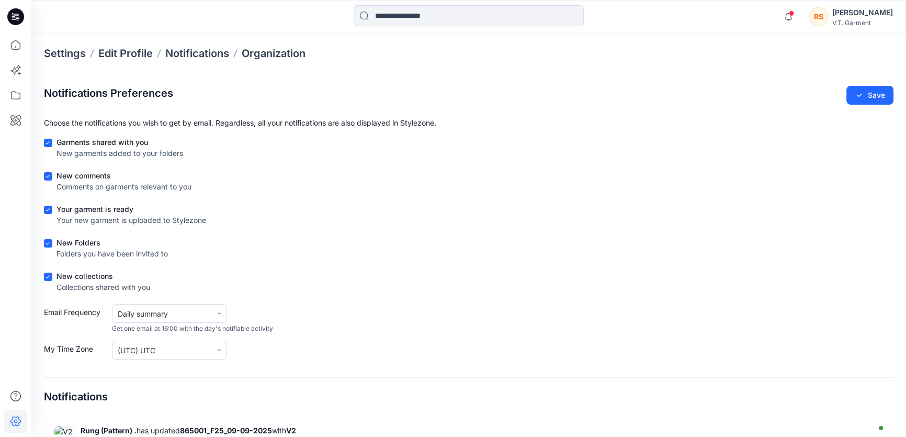
click at [515, 271] on div "New collections Collections shared with you" at bounding box center [469, 284] width 850 height 26
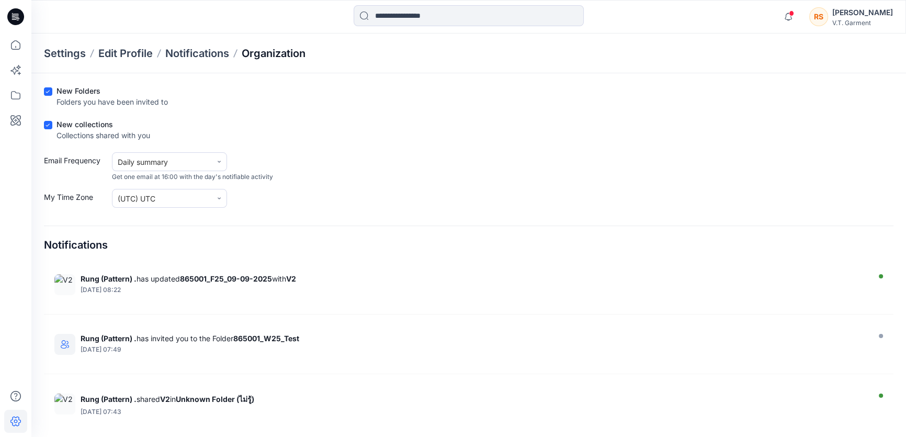
click at [274, 48] on p "Organization" at bounding box center [274, 53] width 64 height 15
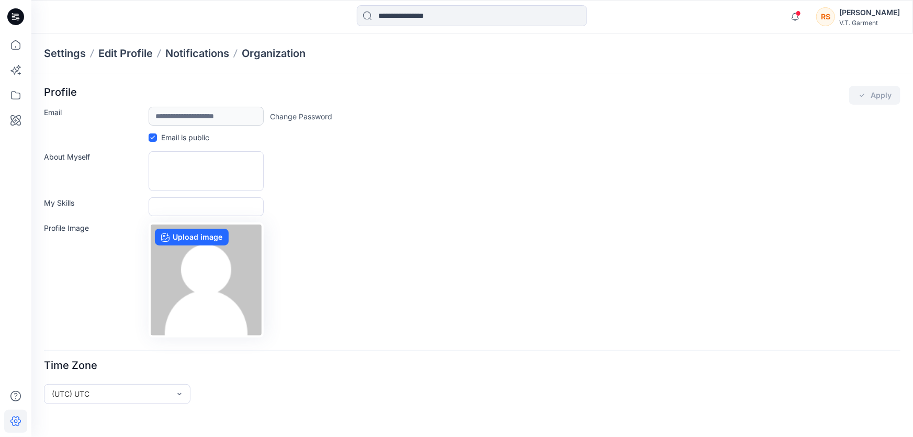
click at [503, 262] on div "Profile Image Upload image" at bounding box center [472, 279] width 857 height 115
click at [533, 229] on div "Profile Image Upload image" at bounding box center [472, 279] width 857 height 115
drag, startPoint x: 498, startPoint y: 267, endPoint x: 499, endPoint y: 272, distance: 5.3
click at [499, 272] on div "Profile Image Upload image" at bounding box center [472, 279] width 857 height 115
click at [518, 241] on div "Profile Image Upload image" at bounding box center [472, 279] width 857 height 115
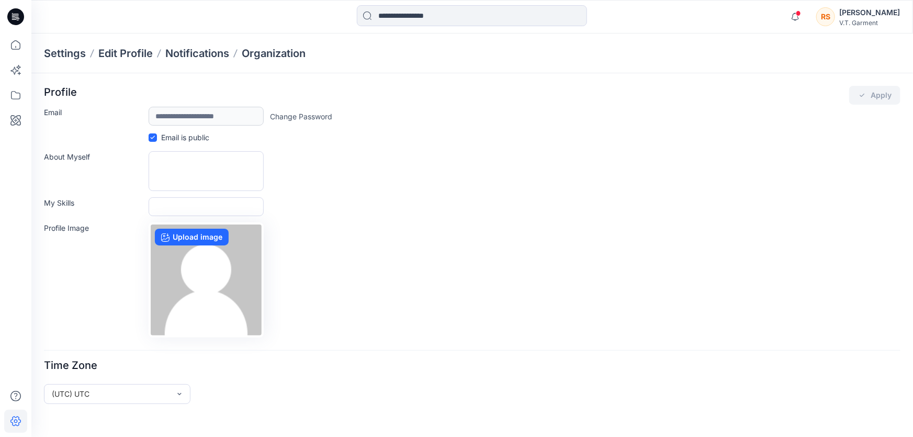
click at [498, 274] on div "Profile Image Upload image" at bounding box center [472, 279] width 857 height 115
click at [486, 289] on div "Profile Image Upload image" at bounding box center [472, 279] width 857 height 115
click at [503, 360] on html "Notifications Rung (Pattern) . has updated 865001_F25_09-09-2025 with V2 Saturd…" at bounding box center [456, 218] width 913 height 437
click at [500, 357] on html "Notifications Rung (Pattern) . has updated 865001_F25_09-09-2025 with V2 Saturd…" at bounding box center [456, 218] width 913 height 437
click at [610, 280] on div "Profile Image Upload image" at bounding box center [472, 279] width 857 height 115
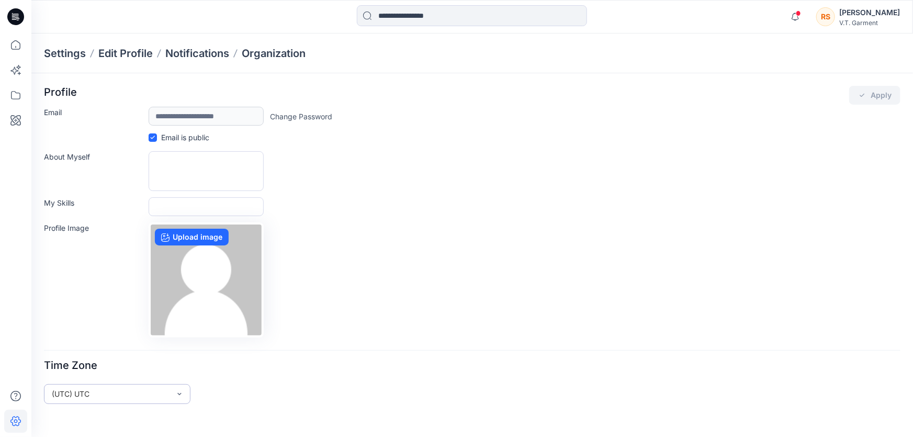
click at [584, 301] on div "Profile Image Upload image" at bounding box center [472, 279] width 857 height 115
click at [728, 268] on div "Profile Image Upload image" at bounding box center [472, 279] width 857 height 115
click at [579, 281] on div "Profile Image Upload image" at bounding box center [472, 279] width 857 height 115
drag, startPoint x: 589, startPoint y: 247, endPoint x: 507, endPoint y: 277, distance: 86.9
click at [588, 250] on div "Profile Image Upload image" at bounding box center [472, 279] width 857 height 115
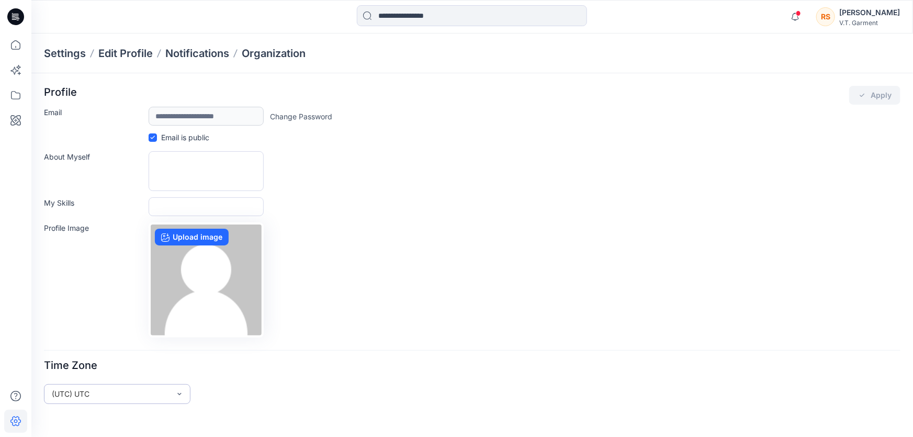
click at [725, 206] on div "My Skills" at bounding box center [472, 206] width 857 height 19
click at [606, 231] on div "Profile Image Upload image" at bounding box center [472, 279] width 857 height 115
click at [605, 212] on div "My Skills" at bounding box center [472, 206] width 857 height 19
click at [610, 215] on div "My Skills" at bounding box center [472, 206] width 857 height 19
click at [534, 290] on div "Profile Image Upload image" at bounding box center [472, 279] width 857 height 115
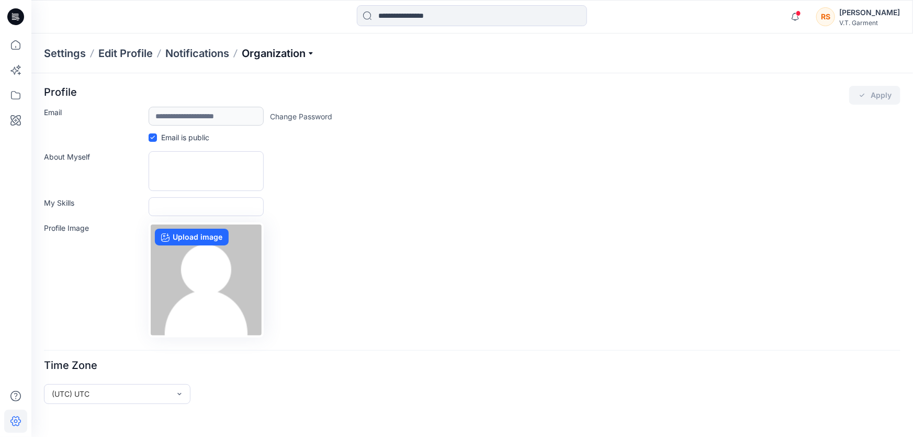
click at [315, 47] on p "Organization" at bounding box center [278, 53] width 73 height 15
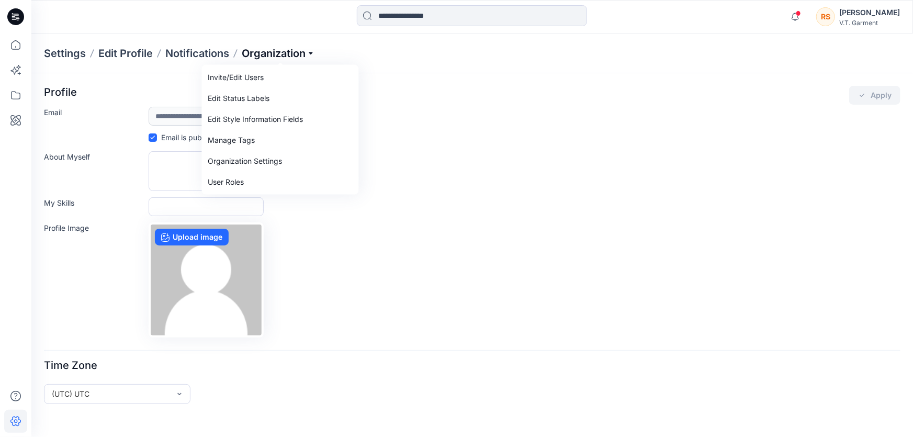
click at [314, 52] on p "Organization" at bounding box center [278, 53] width 73 height 15
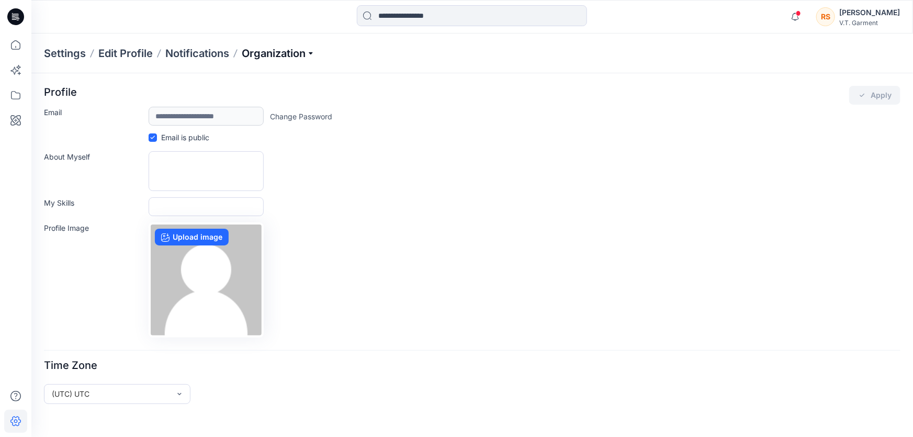
click at [313, 52] on p "Organization" at bounding box center [278, 53] width 73 height 15
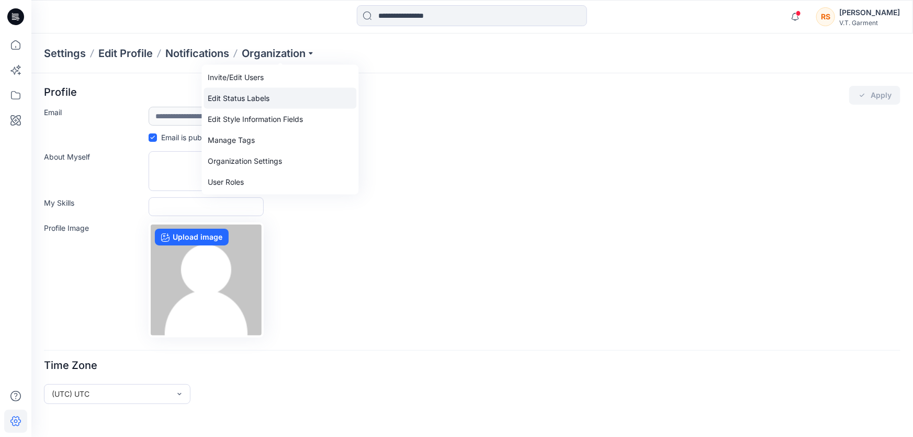
click at [245, 96] on link "Edit Status Labels" at bounding box center [280, 98] width 153 height 21
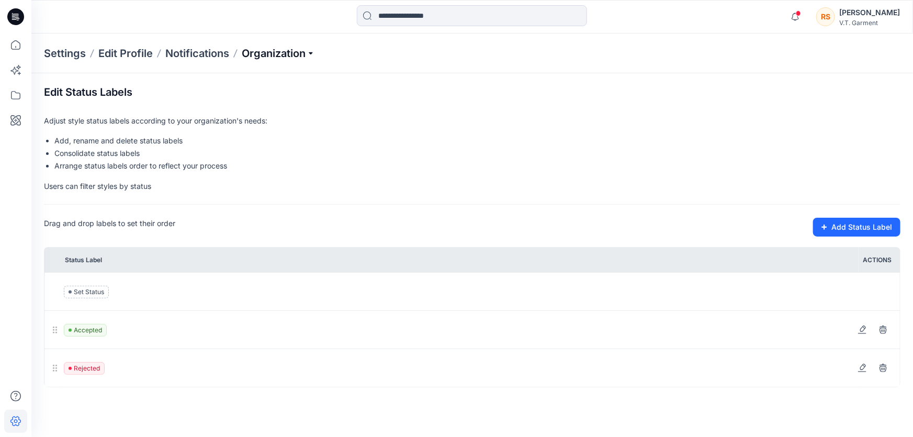
click at [309, 50] on p "Organization" at bounding box center [278, 53] width 73 height 15
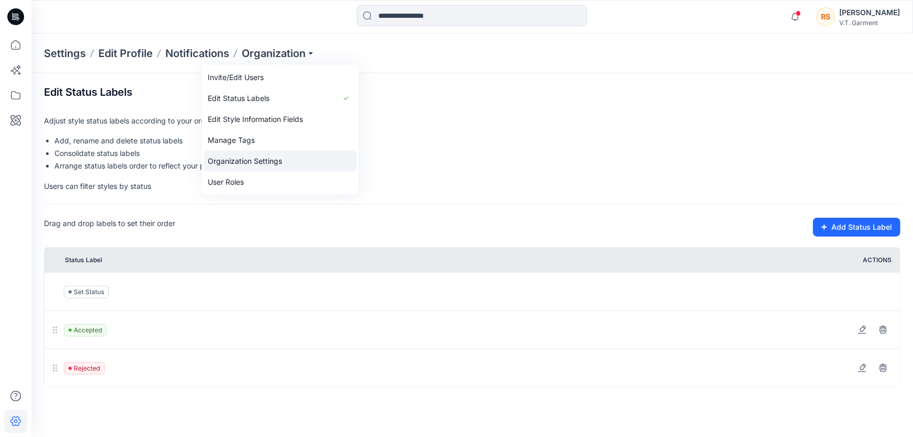
click at [261, 159] on link "Organization Settings" at bounding box center [280, 161] width 153 height 21
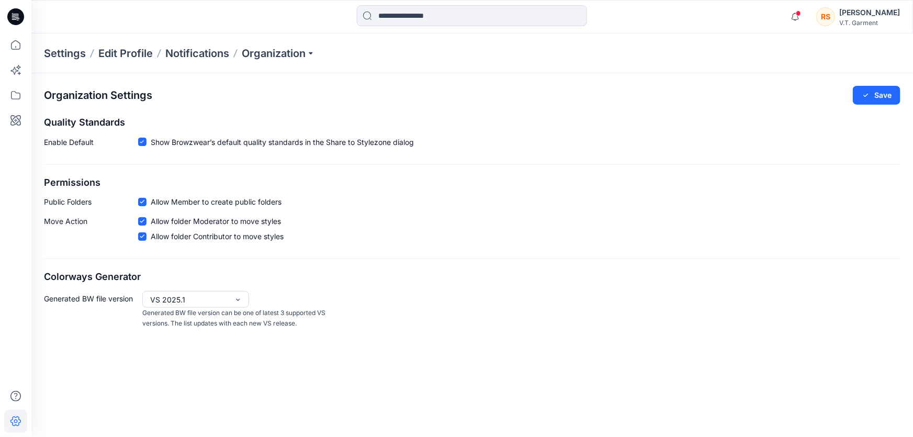
click at [512, 351] on div "Organization Settings Save Quality Standards Enable Default Show Browzwear’s de…" at bounding box center [472, 255] width 882 height 364
click at [484, 371] on div "Organization Settings Save Quality Standards Enable Default Show Browzwear’s de…" at bounding box center [472, 255] width 882 height 364
click at [314, 49] on p "Organization" at bounding box center [278, 53] width 73 height 15
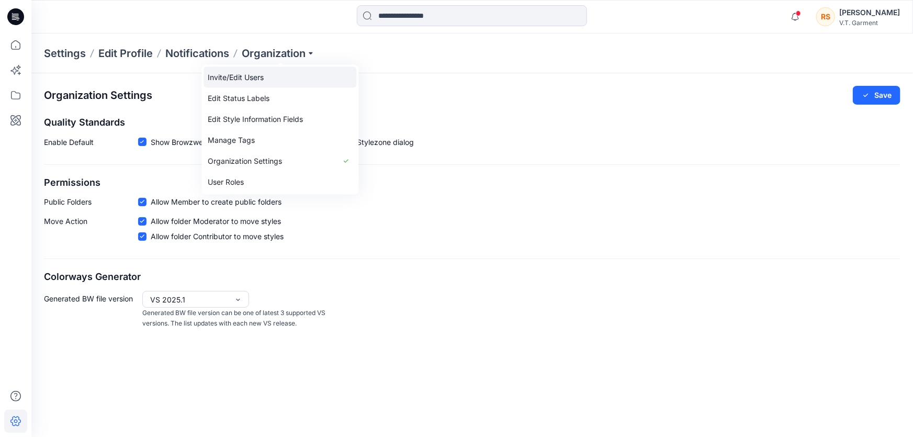
click at [249, 75] on link "Invite/Edit Users" at bounding box center [280, 77] width 153 height 21
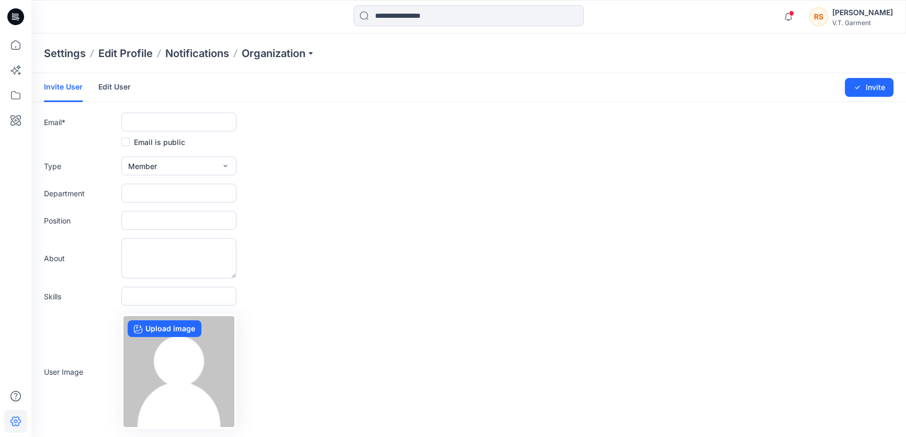
click at [516, 278] on form "Invite User Edit User Changes Saved Invite Email * Email is public Type Member …" at bounding box center [468, 275] width 875 height 404
click at [210, 115] on input "text" at bounding box center [178, 122] width 115 height 19
click at [530, 293] on form "Invite User Edit User Changes Saved Invite Email * Email is public Type Member …" at bounding box center [468, 275] width 875 height 404
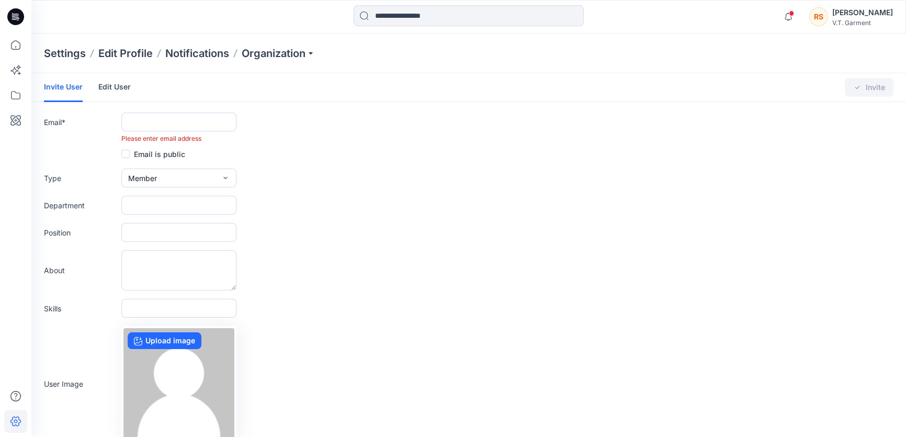
click at [629, 270] on div "About" at bounding box center [469, 270] width 850 height 40
click at [523, 281] on div "About" at bounding box center [469, 270] width 850 height 40
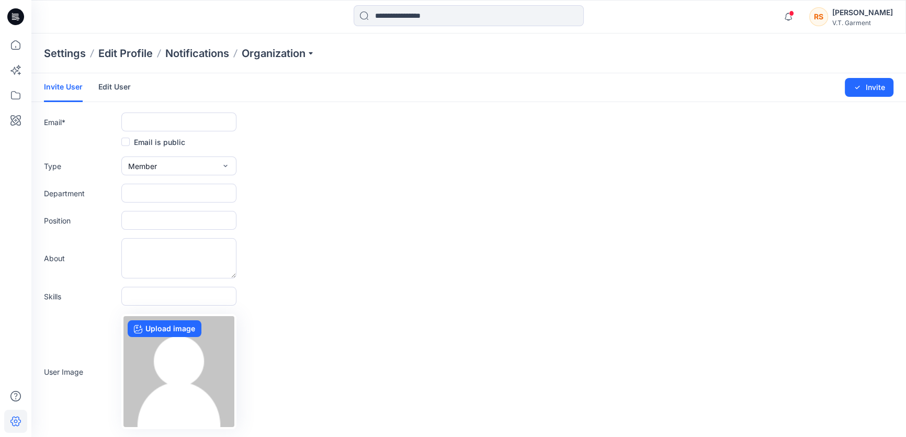
click at [662, 266] on div "About" at bounding box center [469, 258] width 850 height 40
click at [539, 264] on div "About" at bounding box center [469, 258] width 850 height 40
click at [315, 51] on p "Organization" at bounding box center [278, 53] width 73 height 15
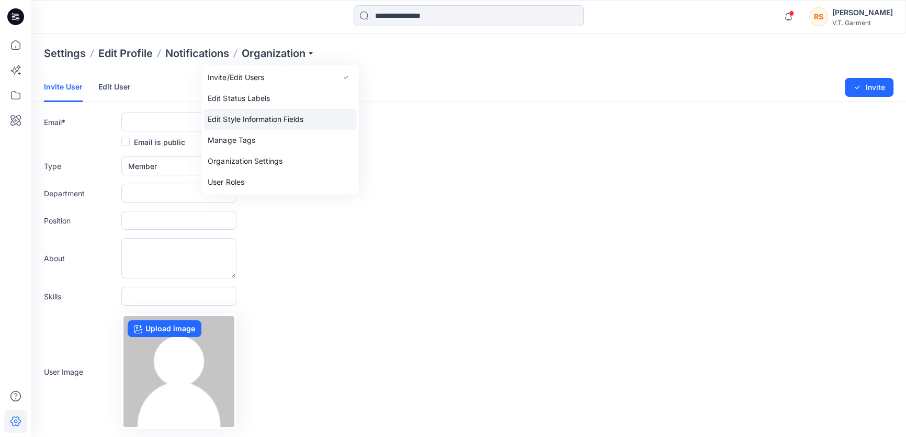
click at [266, 116] on link "Edit Style Information Fields" at bounding box center [280, 119] width 153 height 21
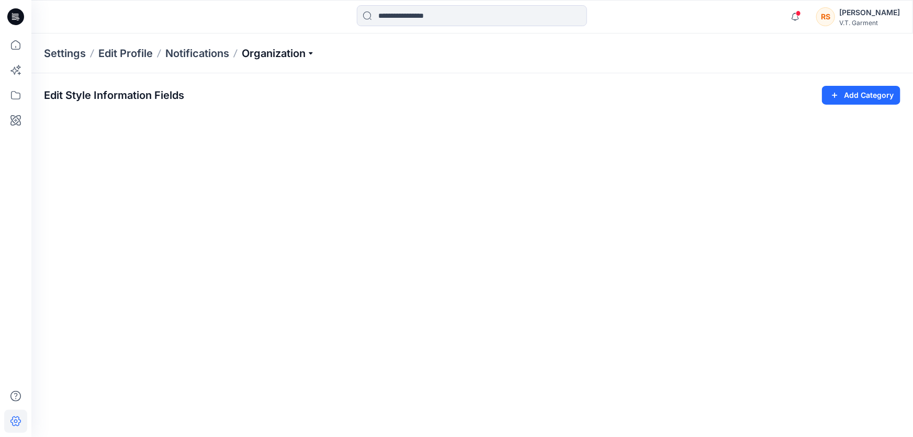
click at [312, 51] on p "Organization" at bounding box center [278, 53] width 73 height 15
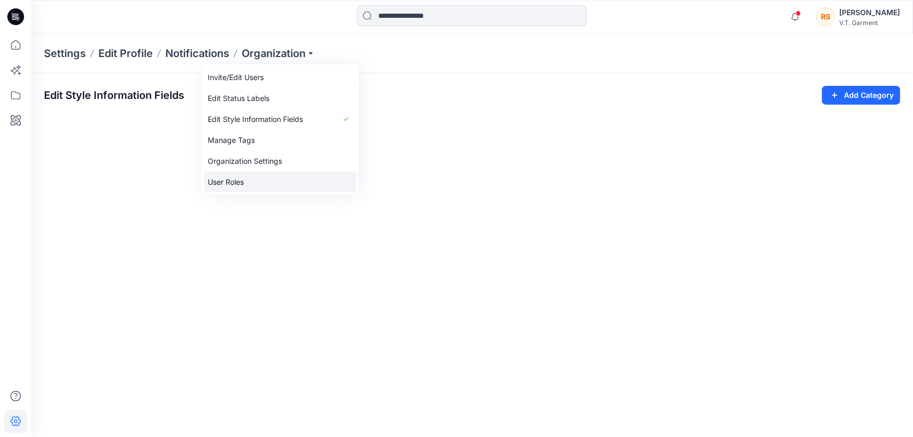
click at [237, 182] on link "User Roles" at bounding box center [280, 182] width 153 height 21
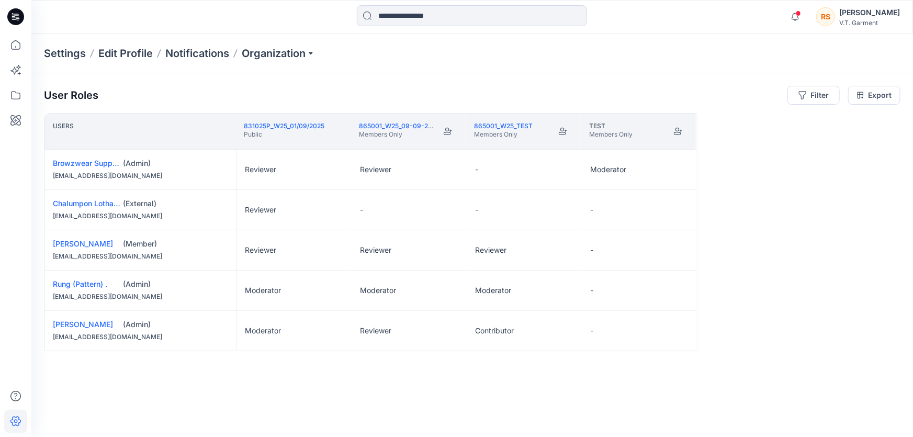
click at [316, 383] on div "Users 831025P_W25_01/09/2025 Public 865001_W25_09-09-2025 Members Only 865001_W…" at bounding box center [472, 254] width 857 height 283
click at [300, 381] on div "Users 831025P_W25_01/09/2025 Public 865001_W25_09-09-2025 Members Only 865001_W…" at bounding box center [472, 254] width 857 height 283
click at [279, 387] on div "Users 831025P_W25_01/09/2025 Public 865001_W25_09-09-2025 Members Only 865001_W…" at bounding box center [472, 254] width 857 height 283
click at [393, 397] on div "User Roles Filter Export Users 831025P_W25_01/09/2025 Public 865001_W25_09-09-2…" at bounding box center [472, 240] width 882 height 335
click at [361, 394] on div "Users 831025P_W25_01/09/2025 Public 865001_W25_09-09-2025 Members Only 865001_W…" at bounding box center [472, 254] width 857 height 283
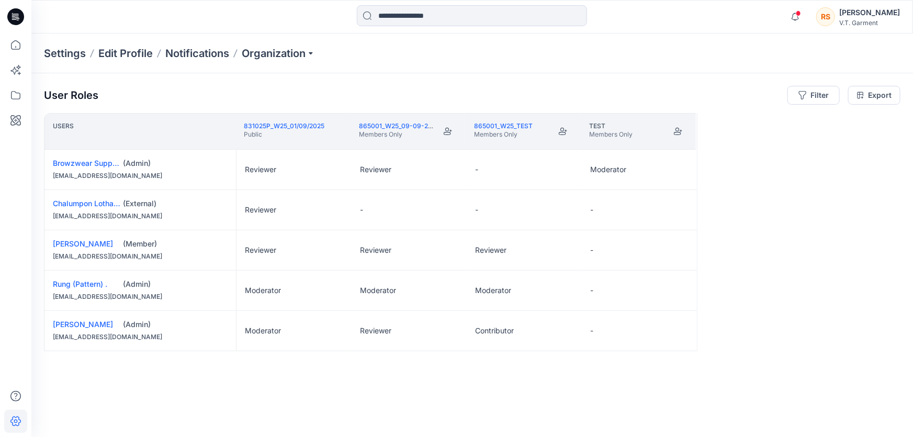
click at [481, 387] on div "Users 831025P_W25_01/09/2025 Public 865001_W25_09-09-2025 Members Only 865001_W…" at bounding box center [472, 254] width 857 height 283
click at [389, 389] on div "Users 831025P_W25_01/09/2025 Public 865001_W25_09-09-2025 Members Only 865001_W…" at bounding box center [472, 254] width 857 height 283
click at [483, 394] on div "Users 831025P_W25_01/09/2025 Public 865001_W25_09-09-2025 Members Only 865001_W…" at bounding box center [472, 254] width 857 height 283
click at [415, 387] on div "Users 831025P_W25_01/09/2025 Public 865001_W25_09-09-2025 Members Only 865001_W…" at bounding box center [472, 254] width 857 height 283
click at [446, 386] on div "Users 831025P_W25_01/09/2025 Public 865001_W25_09-09-2025 Members Only 865001_W…" at bounding box center [472, 254] width 857 height 283
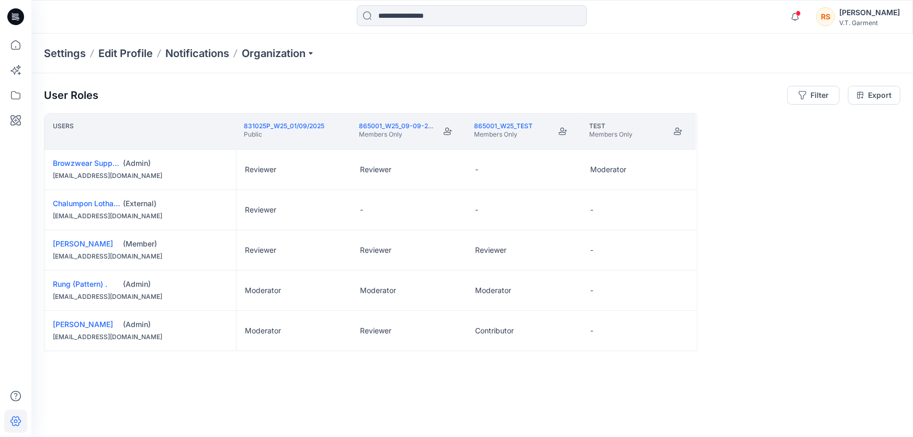
click at [406, 387] on div "Users 831025P_W25_01/09/2025 Public 865001_W25_09-09-2025 Members Only 865001_W…" at bounding box center [472, 254] width 857 height 283
click at [311, 52] on p "Organization" at bounding box center [278, 53] width 73 height 15
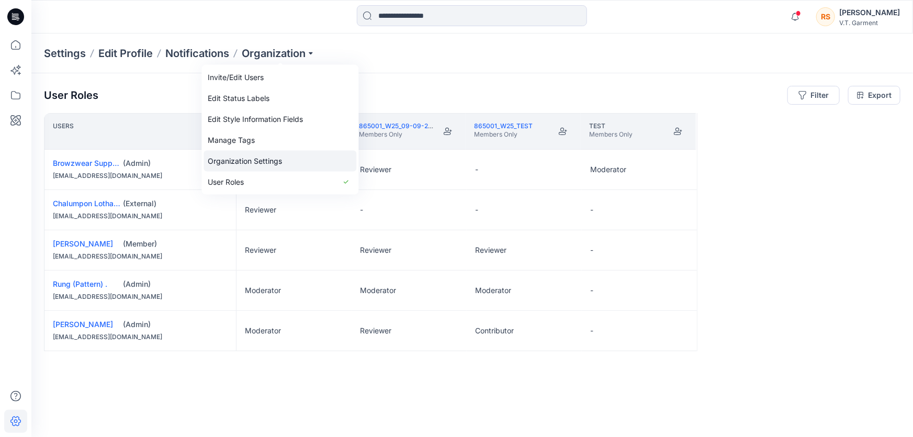
click at [256, 157] on link "Organization Settings" at bounding box center [280, 161] width 153 height 21
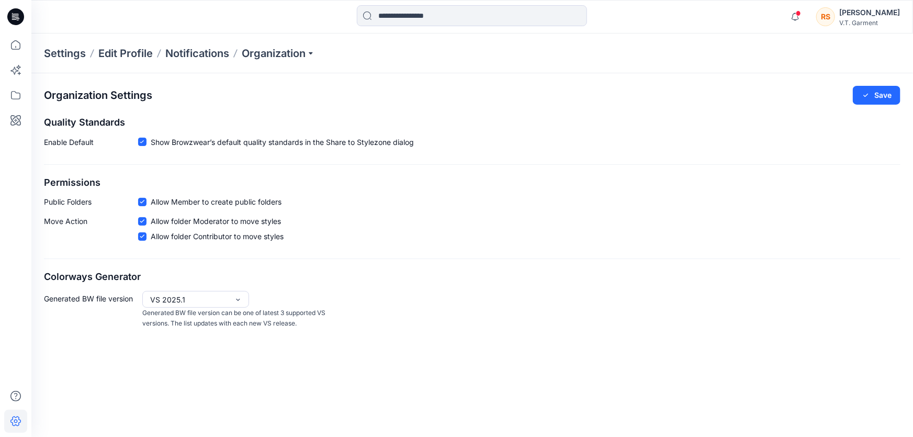
click at [287, 393] on div "Organization Settings Save Quality Standards Enable Default Show Browzwear’s de…" at bounding box center [472, 255] width 882 height 364
click at [251, 392] on div "Organization Settings Save Quality Standards Enable Default Show Browzwear’s de…" at bounding box center [472, 255] width 882 height 364
click at [338, 384] on div "Organization Settings Save Quality Standards Enable Default Show Browzwear’s de…" at bounding box center [472, 255] width 882 height 364
click at [312, 52] on p "Organization" at bounding box center [278, 53] width 73 height 15
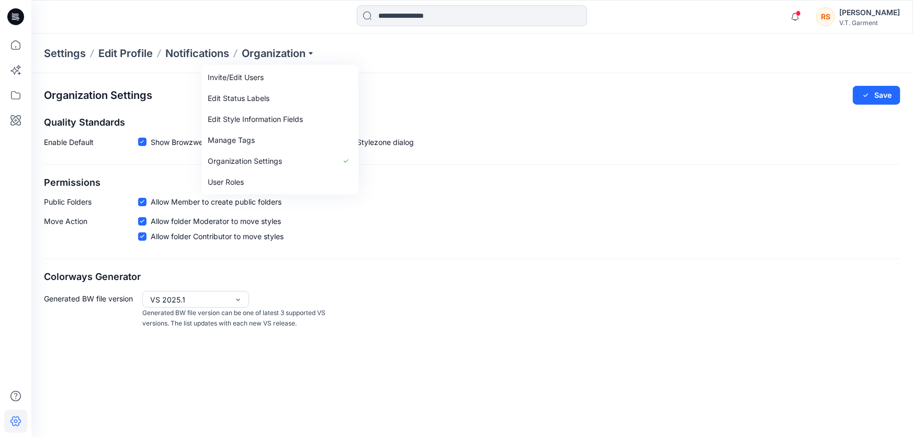
drag, startPoint x: 573, startPoint y: 299, endPoint x: 564, endPoint y: 296, distance: 9.6
click at [573, 299] on div "Generated BW file version VS 2025.1 Generated BW file version can be one of lat…" at bounding box center [472, 310] width 857 height 38
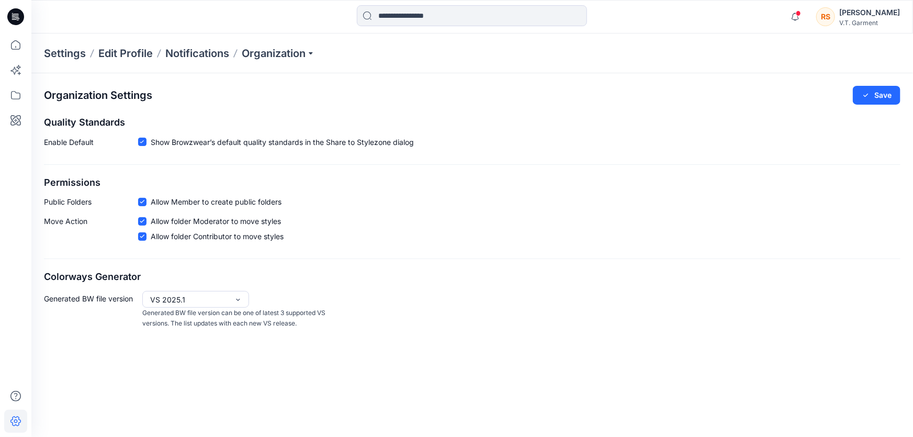
click at [569, 277] on h2 "Colorways Generator" at bounding box center [472, 277] width 857 height 11
click at [311, 50] on p "Organization" at bounding box center [278, 53] width 73 height 15
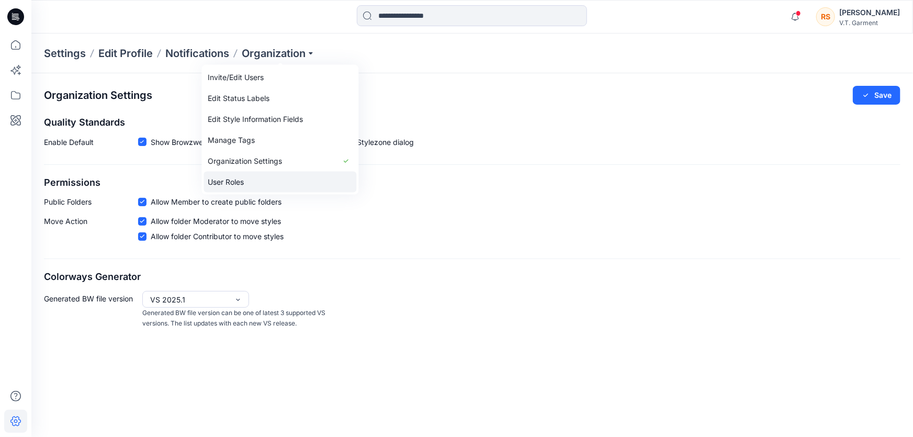
click at [233, 179] on link "User Roles" at bounding box center [280, 182] width 153 height 21
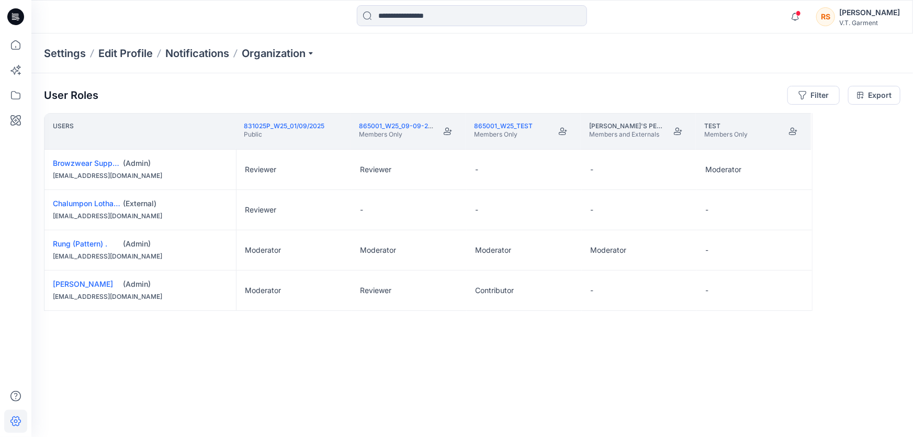
click at [351, 373] on div "Users 831025P_W25_01/09/2025 Public 865001_W25_09-09-2025 Members Only 865001_W…" at bounding box center [472, 254] width 857 height 283
click at [312, 381] on div "Users 831025P_W25_01/09/2025 Public 865001_W25_09-09-2025 Members Only 865001_W…" at bounding box center [472, 254] width 857 height 283
click at [361, 379] on div "Users 831025P_W25_01/09/2025 Public 865001_W25_09-09-2025 Members Only 865001_W…" at bounding box center [472, 254] width 857 height 283
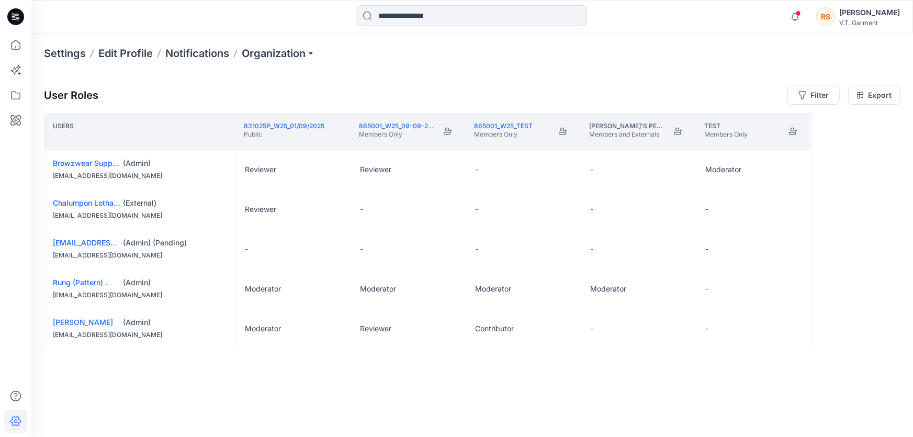
click at [276, 394] on div "Users 831025P_W25_01/09/2025 Public 865001_W25_09-09-2025 Members Only 865001_W…" at bounding box center [472, 254] width 857 height 283
click at [364, 392] on div "Users 831025P_W25_01/09/2025 Public 865001_W25_09-09-2025 Members Only 865001_W…" at bounding box center [472, 254] width 857 height 283
drag, startPoint x: 382, startPoint y: 398, endPoint x: 325, endPoint y: 400, distance: 56.6
click at [376, 402] on div "User Roles Filter Export Users 831025P_W25_01/09/2025 Public 865001_W25_09-09-2…" at bounding box center [472, 240] width 882 height 335
click at [295, 398] on div "User Roles Filter Export Users 831025P_W25_01/09/2025 Public 865001_W25_09-09-2…" at bounding box center [472, 240] width 882 height 335
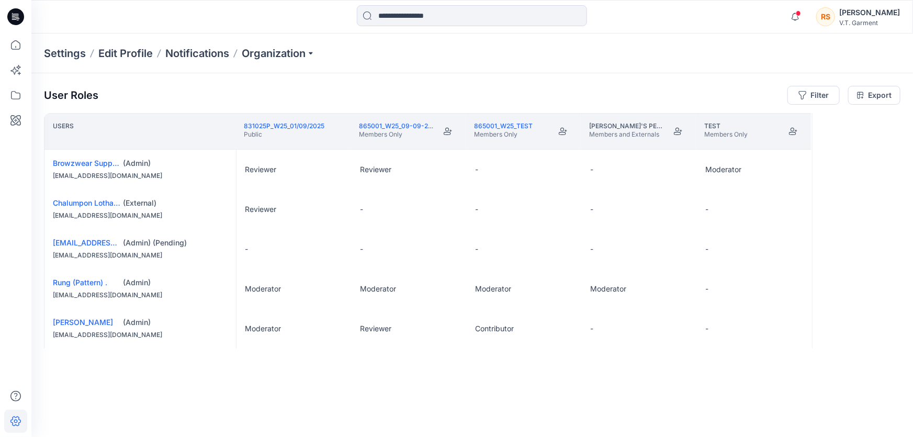
click at [345, 393] on div "Users 831025P_W25_01/09/2025 Public 865001_W25_09-09-2025 Members Only 865001_W…" at bounding box center [472, 254] width 857 height 283
click at [342, 394] on div "Users 831025P_W25_01/09/2025 Public 865001_W25_09-09-2025 Members Only 865001_W…" at bounding box center [472, 254] width 857 height 283
click at [303, 397] on div "User Roles Filter Export Users 831025P_W25_01/09/2025 Public 865001_W25_09-09-2…" at bounding box center [472, 240] width 882 height 335
drag, startPoint x: 330, startPoint y: 398, endPoint x: 288, endPoint y: 401, distance: 42.0
click at [330, 398] on div "User Roles Filter Export Users 831025P_W25_01/09/2025 Public 865001_W25_09-09-2…" at bounding box center [472, 240] width 882 height 335
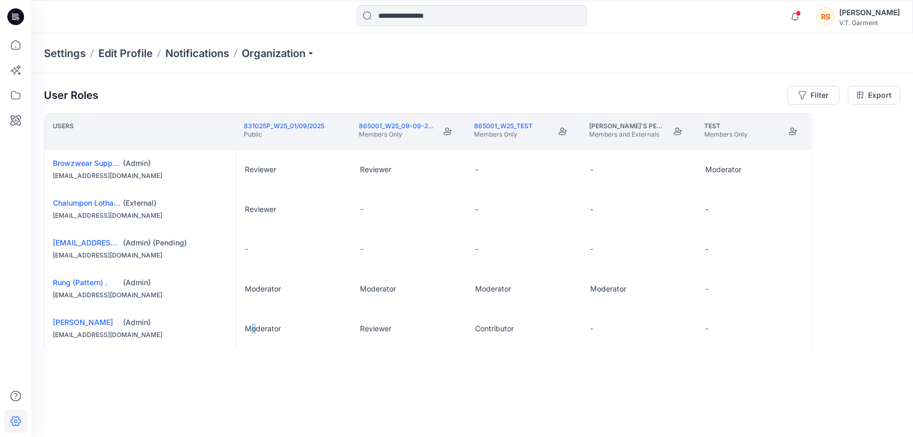
drag, startPoint x: 253, startPoint y: 401, endPoint x: 283, endPoint y: 394, distance: 30.2
click at [254, 401] on div "User Roles Filter Export Users 831025P_W25_01/09/2025 Public 865001_W25_09-09-2…" at bounding box center [472, 240] width 882 height 335
click at [348, 391] on div "Users 831025P_W25_01/09/2025 Public 865001_W25_09-09-2025 Members Only 865001_W…" at bounding box center [472, 254] width 857 height 283
click at [283, 398] on div "User Roles Filter Export Users 831025P_W25_01/09/2025 Public 865001_W25_09-09-2…" at bounding box center [472, 240] width 882 height 335
click at [502, 399] on div "User Roles Filter Export Users 831025P_W25_01/09/2025 Public 865001_W25_09-09-2…" at bounding box center [472, 240] width 882 height 335
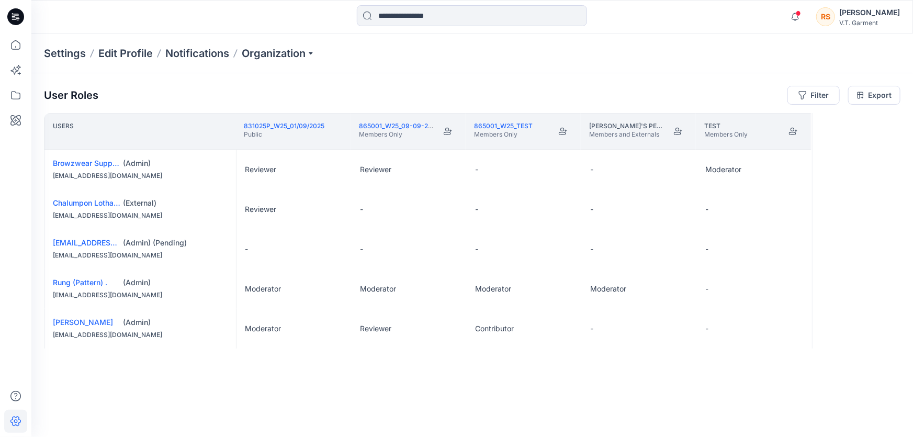
click at [607, 389] on div "Users 831025P_W25_01/09/2025 Public 865001_W25_09-09-2025 Members Only 865001_W…" at bounding box center [472, 254] width 857 height 283
click at [482, 402] on div "User Roles Filter Export Users 831025P_W25_01/09/2025 Public 865001_W25_09-09-2…" at bounding box center [472, 240] width 882 height 335
drag, startPoint x: 435, startPoint y: 398, endPoint x: 470, endPoint y: 395, distance: 35.2
click at [438, 397] on div "User Roles Filter Export Users 831025P_W25_01/09/2025 Public 865001_W25_09-09-2…" at bounding box center [472, 240] width 882 height 335
click at [475, 395] on div "Users 831025P_W25_01/09/2025 Public 865001_W25_09-09-2025 Members Only 865001_W…" at bounding box center [472, 254] width 857 height 283
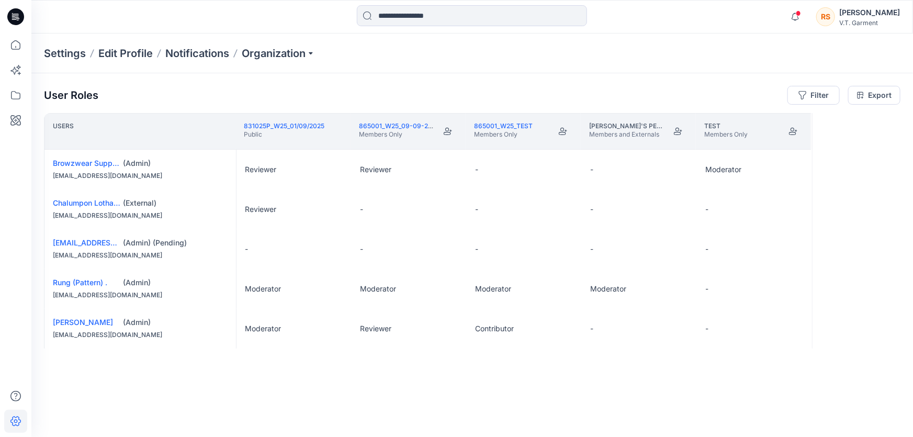
click at [463, 401] on div "User Roles Filter Export Users 831025P_W25_01/09/2025 Public 865001_W25_09-09-2…" at bounding box center [472, 240] width 882 height 335
click at [406, 404] on div "User Roles Filter Export Users 831025P_W25_01/09/2025 Public 865001_W25_09-09-2…" at bounding box center [472, 240] width 882 height 335
click at [591, 403] on div "User Roles Filter Export Users 831025P_W25_01/09/2025 Public 865001_W25_09-09-2…" at bounding box center [472, 240] width 882 height 335
click at [590, 392] on div "Users 831025P_W25_01/09/2025 Public 865001_W25_09-09-2025 Members Only 865001_W…" at bounding box center [472, 254] width 857 height 283
click at [527, 396] on div "User Roles Filter Export Users 831025P_W25_01/09/2025 Public 865001_W25_09-09-2…" at bounding box center [472, 240] width 882 height 335
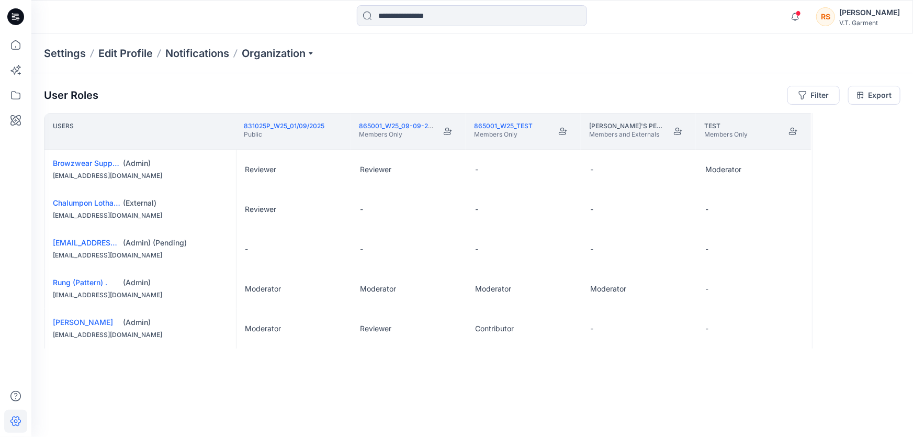
click at [583, 392] on div "Users 831025P_W25_01/09/2025 Public 865001_W25_09-09-2025 Members Only 865001_W…" at bounding box center [472, 254] width 857 height 283
click at [412, 398] on div "User Roles Filter Export Users 831025P_W25_01/09/2025 Public 865001_W25_09-09-2…" at bounding box center [472, 240] width 882 height 335
click at [373, 400] on div "User Roles Filter Export Users 831025P_W25_01/09/2025 Public 865001_W25_09-09-2…" at bounding box center [472, 240] width 882 height 335
click at [17, 92] on icon at bounding box center [15, 95] width 23 height 23
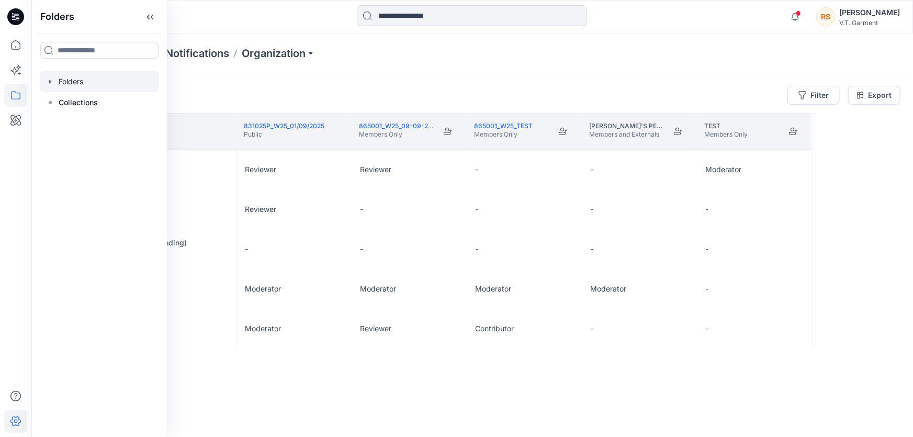
click at [49, 82] on icon "button" at bounding box center [50, 82] width 2 height 4
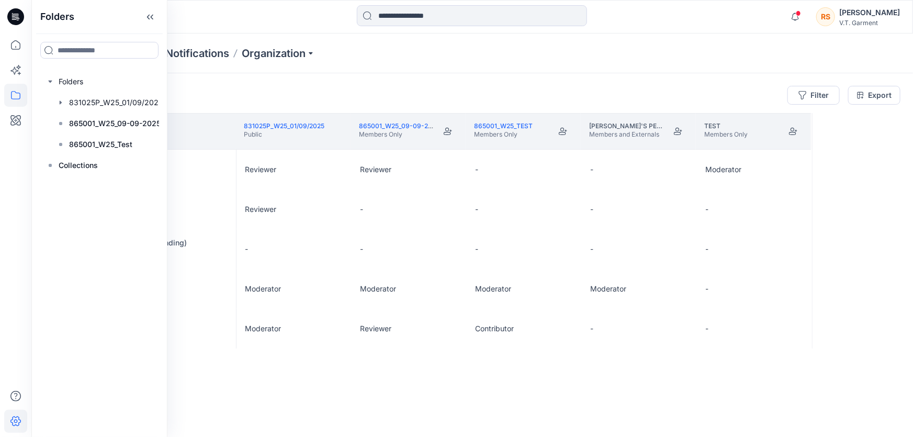
click at [600, 405] on div "User Roles Filter Export Users 831025P_W25_01/09/2025 Public 865001_W25_09-09-2…" at bounding box center [472, 240] width 882 height 335
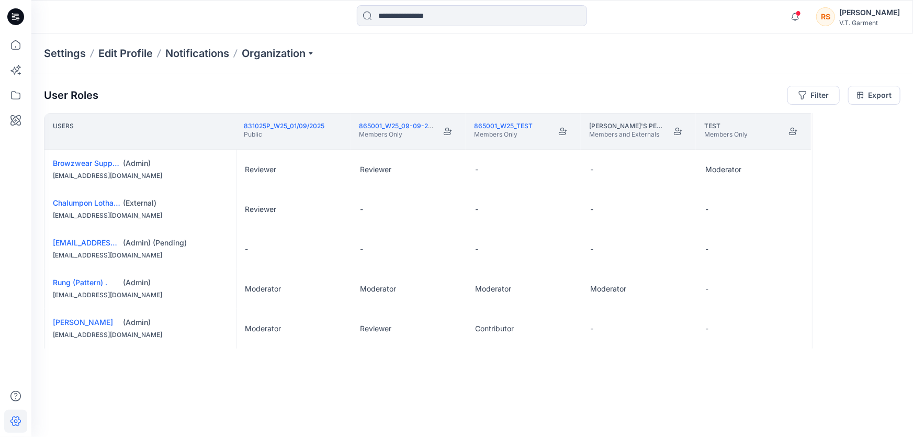
click at [555, 395] on div "Users 831025P_W25_01/09/2025 Public 865001_W25_09-09-2025 Members Only 865001_W…" at bounding box center [472, 254] width 857 height 283
click at [409, 399] on div "User Roles Filter Export Users 831025P_W25_01/09/2025 Public 865001_W25_09-09-2…" at bounding box center [472, 240] width 882 height 335
drag, startPoint x: 359, startPoint y: 389, endPoint x: 383, endPoint y: 388, distance: 24.1
click at [360, 389] on div "Users 831025P_W25_01/09/2025 Public 865001_W25_09-09-2025 Members Only 865001_W…" at bounding box center [472, 254] width 857 height 283
click at [385, 389] on div "Users 831025P_W25_01/09/2025 Public 865001_W25_09-09-2025 Members Only 865001_W…" at bounding box center [472, 254] width 857 height 283
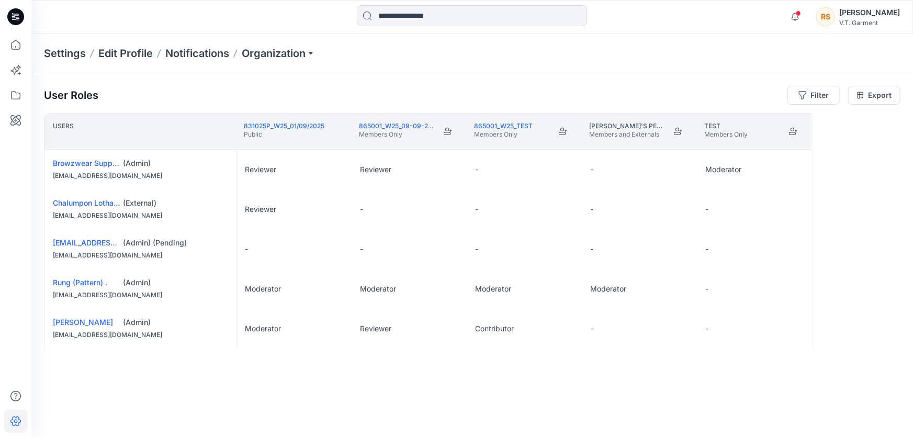
click at [353, 391] on div "Users 831025P_W25_01/09/2025 Public 865001_W25_09-09-2025 Members Only 865001_W…" at bounding box center [472, 254] width 857 height 283
click at [420, 390] on div "Users 831025P_W25_01/09/2025 Public 865001_W25_09-09-2025 Members Only 865001_W…" at bounding box center [472, 254] width 857 height 283
click at [340, 393] on div "Users 831025P_W25_01/09/2025 Public 865001_W25_09-09-2025 Members Only 865001_W…" at bounding box center [472, 254] width 857 height 283
click at [420, 380] on div "Users 831025P_W25_01/09/2025 Public 865001_W25_09-09-2025 Members Only 865001_W…" at bounding box center [472, 254] width 857 height 283
click at [381, 392] on div "Users 831025P_W25_01/09/2025 Public 865001_W25_09-09-2025 Members Only 865001_W…" at bounding box center [472, 254] width 857 height 283
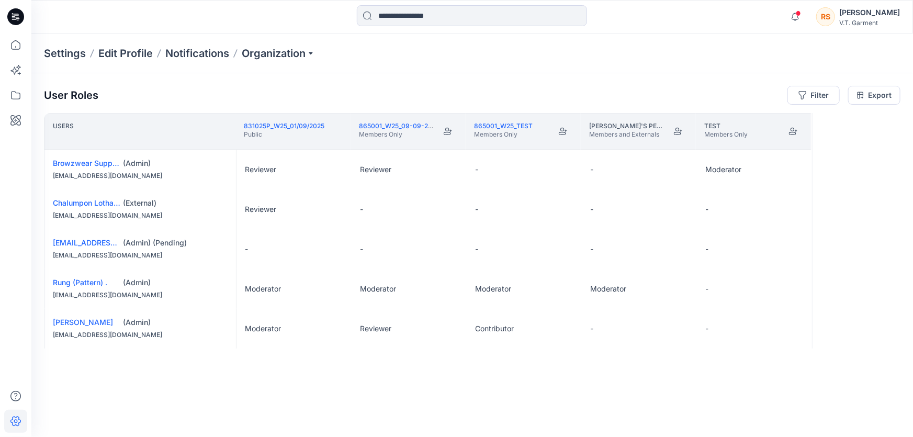
click at [423, 387] on div "Users 831025P_W25_01/09/2025 Public 865001_W25_09-09-2025 Members Only 865001_W…" at bounding box center [472, 254] width 857 height 283
click at [373, 396] on div "User Roles Filter Export Users 831025P_W25_01/09/2025 Public 865001_W25_09-09-2…" at bounding box center [472, 240] width 882 height 335
click at [425, 397] on div "User Roles Filter Export Users 831025P_W25_01/09/2025 Public 865001_W25_09-09-2…" at bounding box center [472, 240] width 882 height 335
drag, startPoint x: 400, startPoint y: 389, endPoint x: 370, endPoint y: 389, distance: 29.8
click at [398, 389] on div "Users 831025P_W25_01/09/2025 Public 865001_W25_09-09-2025 Members Only 865001_W…" at bounding box center [472, 254] width 857 height 283
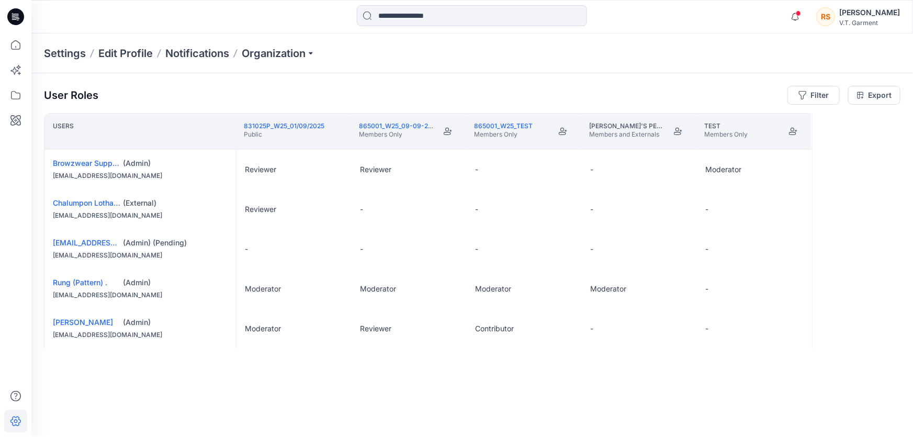
click at [370, 389] on div "Users 831025P_W25_01/09/2025 Public 865001_W25_09-09-2025 Members Only 865001_W…" at bounding box center [472, 254] width 857 height 283
click at [385, 390] on div "Users 831025P_W25_01/09/2025 Public 865001_W25_09-09-2025 Members Only 865001_W…" at bounding box center [472, 254] width 857 height 283
click at [377, 392] on div "Users 831025P_W25_01/09/2025 Public 865001_W25_09-09-2025 Members Only 865001_W…" at bounding box center [472, 254] width 857 height 283
click at [284, 379] on div "Users 831025P_W25_01/09/2025 Public 865001_W25_09-09-2025 Members Only 865001_W…" at bounding box center [472, 254] width 857 height 283
click at [351, 375] on div "Users 831025P_W25_01/09/2025 Public 865001_W25_09-09-2025 Members Only 865001_W…" at bounding box center [472, 254] width 857 height 283
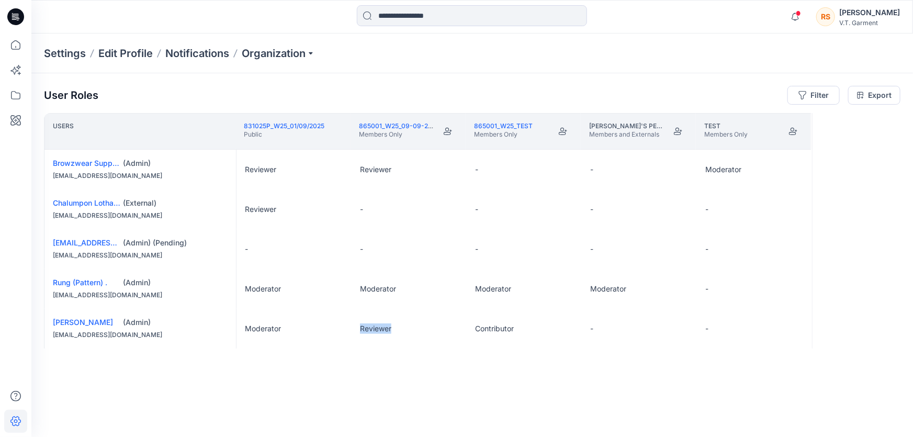
drag, startPoint x: 351, startPoint y: 375, endPoint x: 318, endPoint y: 383, distance: 34.5
click at [351, 376] on div "Users 831025P_W25_01/09/2025 Public 865001_W25_09-09-2025 Members Only 865001_W…" at bounding box center [472, 254] width 857 height 283
click at [474, 385] on div "Users 831025P_W25_01/09/2025 Public 865001_W25_09-09-2025 Members Only 865001_W…" at bounding box center [472, 254] width 857 height 283
click at [229, 398] on div "User Roles Filter Export Users 831025P_W25_01/09/2025 Public 865001_W25_09-09-2…" at bounding box center [472, 240] width 882 height 335
click at [424, 397] on div "User Roles Filter Export Users 831025P_W25_01/09/2025 Public 865001_W25_09-09-2…" at bounding box center [472, 240] width 882 height 335
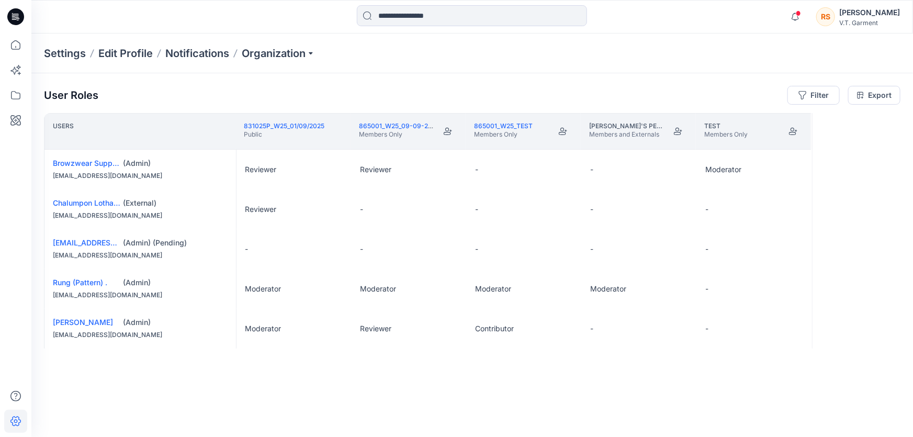
drag, startPoint x: 234, startPoint y: 385, endPoint x: 187, endPoint y: 390, distance: 47.9
click at [234, 384] on div "Users 831025P_W25_01/09/2025 Public 865001_W25_09-09-2025 Members Only 865001_W…" at bounding box center [472, 254] width 857 height 283
click at [169, 394] on div "Users 831025P_W25_01/09/2025 Public 865001_W25_09-09-2025 Members Only 865001_W…" at bounding box center [472, 254] width 857 height 283
click at [351, 387] on div "Users 831025P_W25_01/09/2025 Public 865001_W25_09-09-2025 Members Only 865001_W…" at bounding box center [472, 254] width 857 height 283
click at [270, 383] on div "Users 831025P_W25_01/09/2025 Public 865001_W25_09-09-2025 Members Only 865001_W…" at bounding box center [472, 254] width 857 height 283
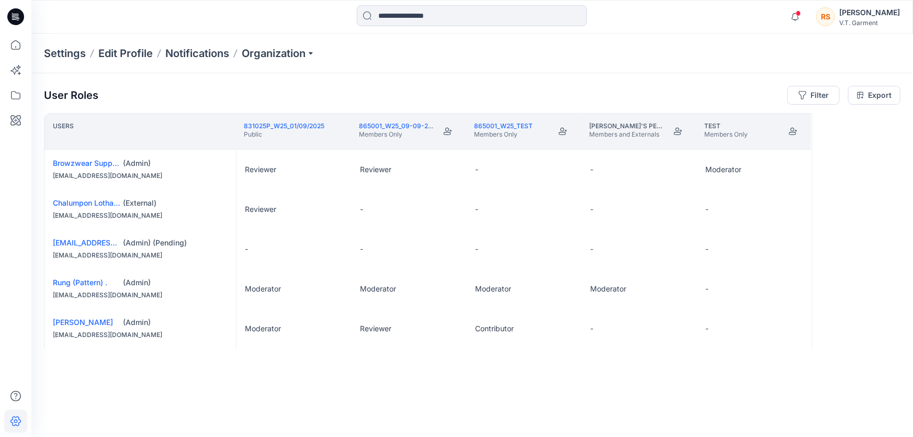
click at [223, 393] on div "Users 831025P_W25_01/09/2025 Public 865001_W25_09-09-2025 Members Only 865001_W…" at bounding box center [472, 254] width 857 height 283
click at [345, 393] on div "Users 831025P_W25_01/09/2025 Public 865001_W25_09-09-2025 Members Only 865001_W…" at bounding box center [472, 254] width 857 height 283
click at [376, 396] on div "User Roles Filter Export Users 831025P_W25_01/09/2025 Public 865001_W25_09-09-2…" at bounding box center [472, 240] width 882 height 335
click at [435, 366] on div "Users 831025P_W25_01/09/2025 Public 865001_W25_09-09-2025 Members Only 865001_W…" at bounding box center [472, 254] width 857 height 283
click at [412, 379] on div "Users 831025P_W25_01/09/2025 Public 865001_W25_09-09-2025 Members Only 865001_W…" at bounding box center [472, 254] width 857 height 283
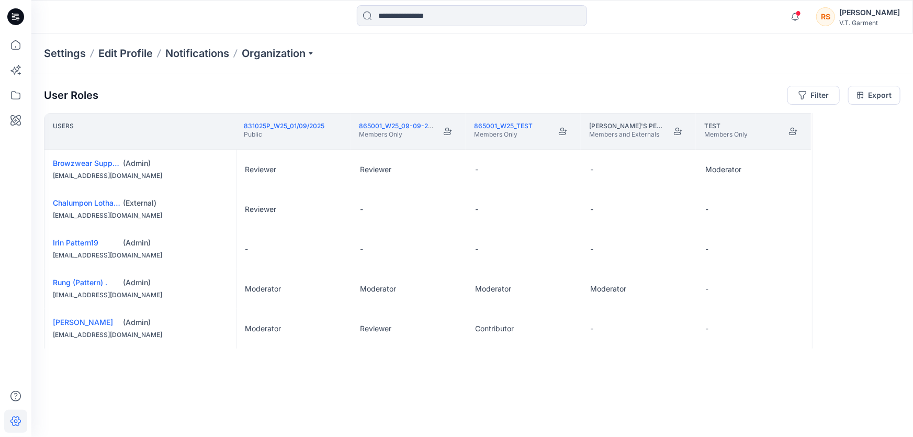
click at [434, 382] on div "Users 831025P_W25_01/09/2025 Public 865001_W25_09-09-2025 Members Only 865001_W…" at bounding box center [472, 254] width 857 height 283
click at [404, 383] on div "Users 831025P_W25_01/09/2025 Public 865001_W25_09-09-2025 Members Only 865001_W…" at bounding box center [472, 254] width 857 height 283
click at [472, 387] on div "Users 831025P_W25_01/09/2025 Public 865001_W25_09-09-2025 Members Only 865001_W…" at bounding box center [472, 254] width 857 height 283
click at [452, 383] on div "Users 831025P_W25_01/09/2025 Public 865001_W25_09-09-2025 Members Only 865001_W…" at bounding box center [472, 254] width 857 height 283
click at [575, 391] on div "Users 831025P_W25_01/09/2025 Public 865001_W25_09-09-2025 Members Only 865001_W…" at bounding box center [472, 254] width 857 height 283
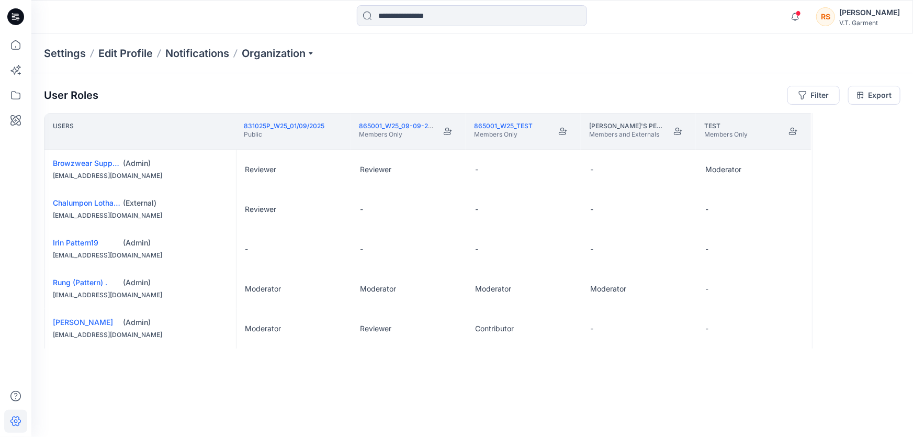
click at [484, 387] on div "Users 831025P_W25_01/09/2025 Public 865001_W25_09-09-2025 Members Only 865001_W…" at bounding box center [472, 254] width 857 height 283
click at [478, 388] on div "Users 831025P_W25_01/09/2025 Public 865001_W25_09-09-2025 Members Only 865001_W…" at bounding box center [472, 254] width 857 height 283
click at [373, 375] on div "Users 831025P_W25_01/09/2025 Public 865001_W25_09-09-2025 Members Only 865001_W…" at bounding box center [472, 254] width 857 height 283
click at [534, 375] on div "Users 831025P_W25_01/09/2025 Public 865001_W25_09-09-2025 Members Only 865001_W…" at bounding box center [472, 254] width 857 height 283
click at [508, 378] on div "Users 831025P_W25_01/09/2025 Public 865001_W25_09-09-2025 Members Only 865001_W…" at bounding box center [472, 254] width 857 height 283
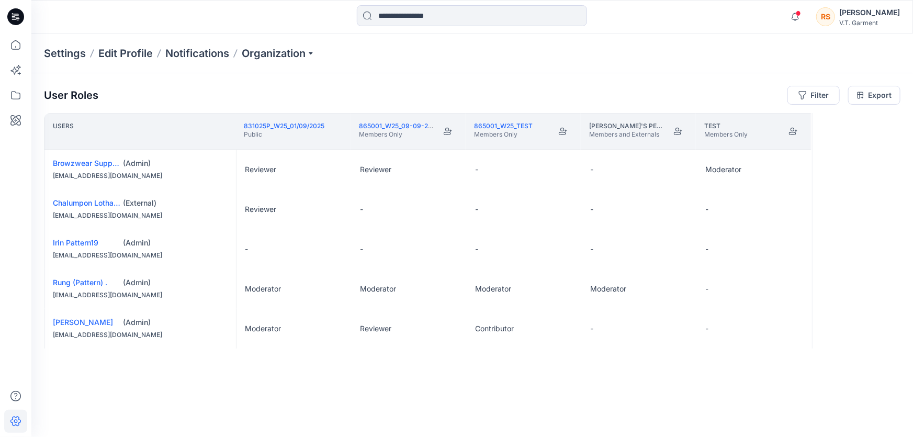
click at [481, 386] on div "Users 831025P_W25_01/09/2025 Public 865001_W25_09-09-2025 Members Only 865001_W…" at bounding box center [472, 254] width 857 height 283
click at [497, 382] on div "Users 831025P_W25_01/09/2025 Public 865001_W25_09-09-2025 Members Only 865001_W…" at bounding box center [472, 254] width 857 height 283
drag, startPoint x: 453, startPoint y: 391, endPoint x: 471, endPoint y: 388, distance: 18.6
click at [454, 391] on div "Users 831025P_W25_01/09/2025 Public 865001_W25_09-09-2025 Members Only 865001_W…" at bounding box center [472, 254] width 857 height 283
click at [502, 386] on div "Users 831025P_W25_01/09/2025 Public 865001_W25_09-09-2025 Members Only 865001_W…" at bounding box center [472, 254] width 857 height 283
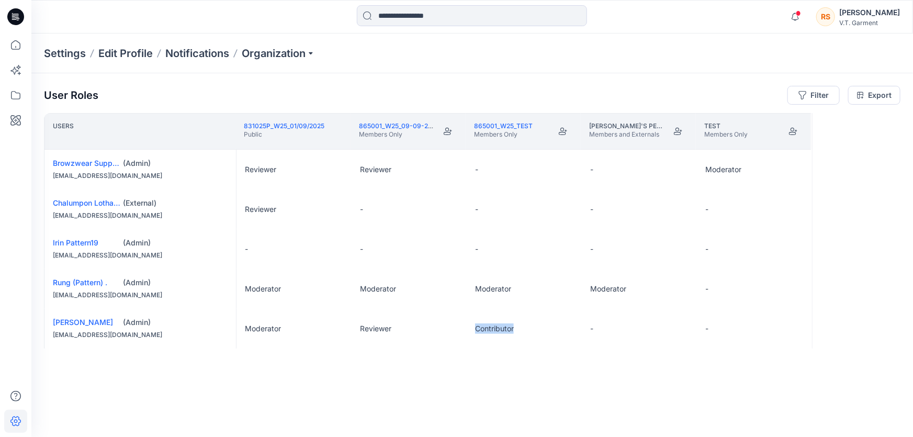
click at [502, 387] on div "Users 831025P_W25_01/09/2025 Public 865001_W25_09-09-2025 Members Only 865001_W…" at bounding box center [472, 254] width 857 height 283
click at [427, 390] on div "Users 831025P_W25_01/09/2025 Public 865001_W25_09-09-2025 Members Only 865001_W…" at bounding box center [472, 254] width 857 height 283
click at [398, 389] on div "Users 831025P_W25_01/09/2025 Public 865001_W25_09-09-2025 Members Only 865001_W…" at bounding box center [472, 254] width 857 height 283
drag, startPoint x: 319, startPoint y: 392, endPoint x: 308, endPoint y: 395, distance: 11.4
click at [318, 393] on div "Users 831025P_W25_01/09/2025 Public 865001_W25_09-09-2025 Members Only 865001_W…" at bounding box center [472, 254] width 857 height 283
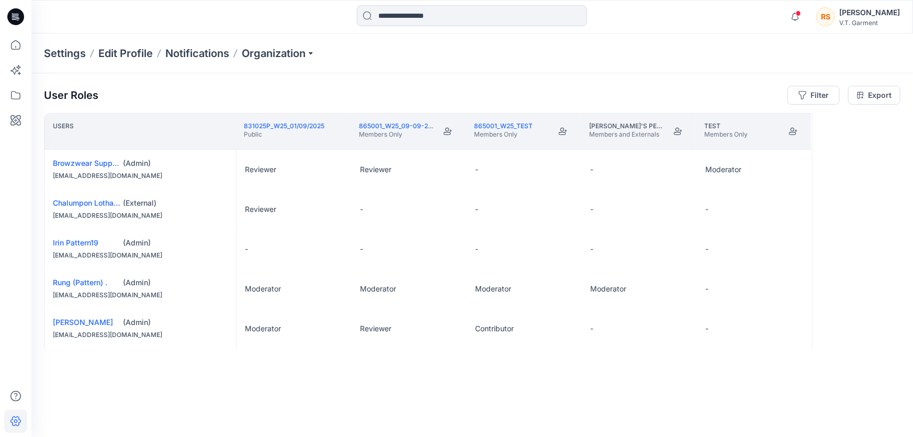
drag, startPoint x: 253, startPoint y: 396, endPoint x: 310, endPoint y: 389, distance: 57.9
click at [255, 395] on div "User Roles Filter Export Users 831025P_W25_01/09/2025 Public 865001_W25_09-09-2…" at bounding box center [472, 240] width 882 height 335
click at [362, 390] on div "Users 831025P_W25_01/09/2025 Public 865001_W25_09-09-2025 Members Only 865001_W…" at bounding box center [472, 254] width 857 height 283
click at [330, 402] on div "User Roles Filter Export Users 831025P_W25_01/09/2025 Public 865001_W25_09-09-2…" at bounding box center [472, 240] width 882 height 335
click at [440, 398] on div "User Roles Filter Export Users 831025P_W25_01/09/2025 Public 865001_W25_09-09-2…" at bounding box center [472, 240] width 882 height 335
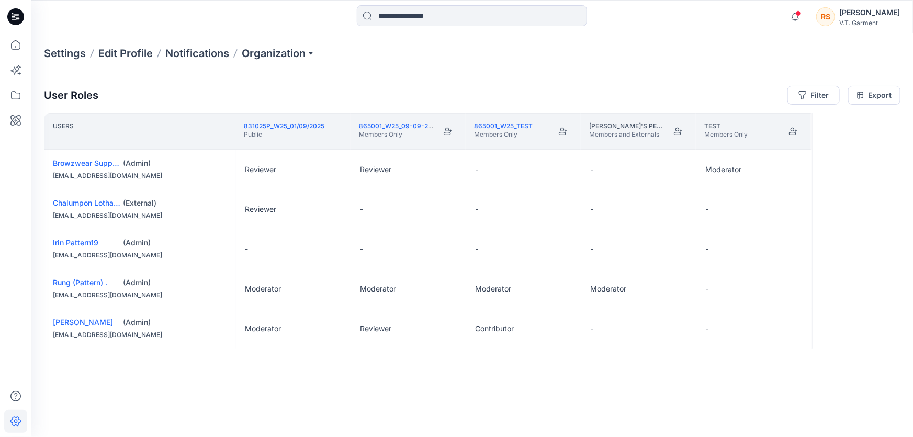
drag, startPoint x: 395, startPoint y: 402, endPoint x: 441, endPoint y: 398, distance: 46.8
click at [397, 402] on div "User Roles Filter Export Users 831025P_W25_01/09/2025 Public 865001_W25_09-09-2…" at bounding box center [472, 240] width 882 height 335
click at [479, 394] on div "Users 831025P_W25_01/09/2025 Public 865001_W25_09-09-2025 Members Only 865001_W…" at bounding box center [472, 254] width 857 height 283
click at [312, 51] on p "Organization" at bounding box center [278, 53] width 73 height 15
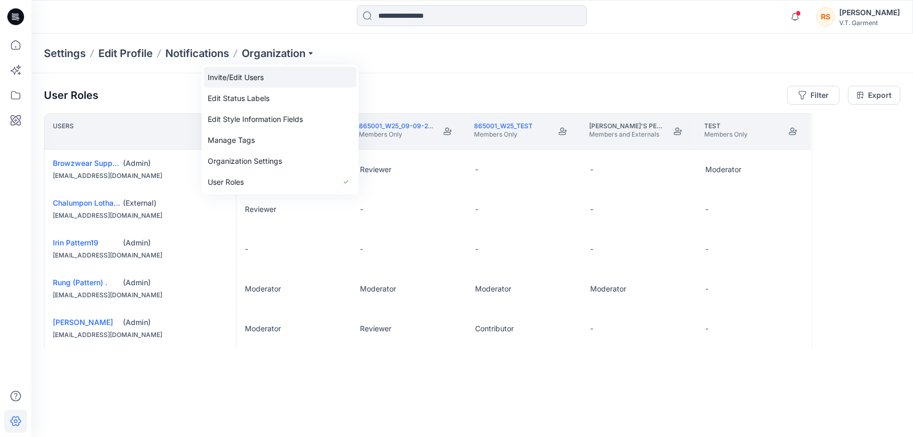
click at [254, 75] on link "Invite/Edit Users" at bounding box center [280, 77] width 153 height 21
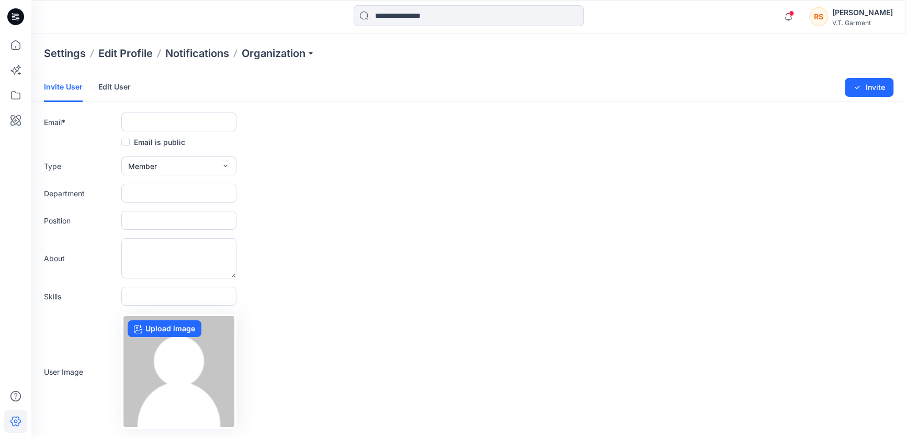
click at [538, 285] on form "Invite User Edit User Changes Saved Invite Email * Email is public Type Member …" at bounding box center [468, 275] width 875 height 404
click at [188, 121] on input "text" at bounding box center [178, 122] width 115 height 19
click at [484, 254] on div "About" at bounding box center [469, 258] width 850 height 40
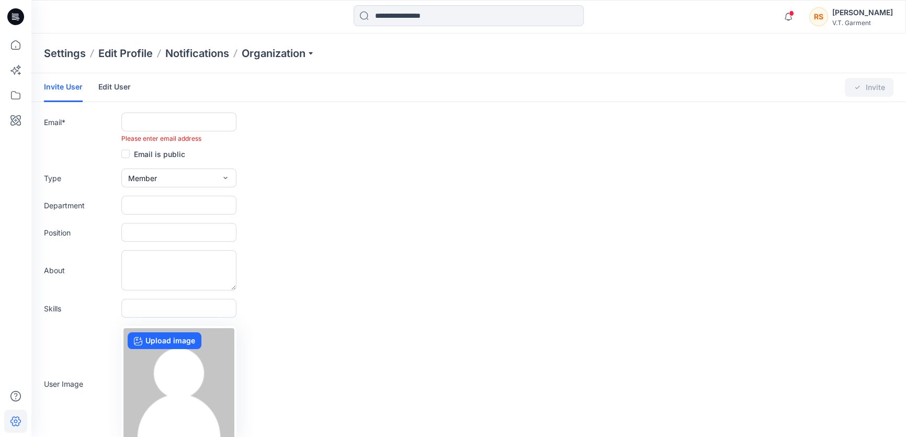
click at [526, 240] on div "Position" at bounding box center [469, 232] width 850 height 19
click at [541, 232] on div "Position" at bounding box center [469, 232] width 850 height 19
click at [528, 249] on form "Invite User Edit User Changes Saved Invite Email * Please enter email address E…" at bounding box center [468, 281] width 875 height 416
click at [575, 233] on div "Position" at bounding box center [469, 232] width 850 height 19
click at [585, 245] on form "Invite User Edit User Changes Saved Invite Email * Please enter email address E…" at bounding box center [468, 281] width 875 height 416
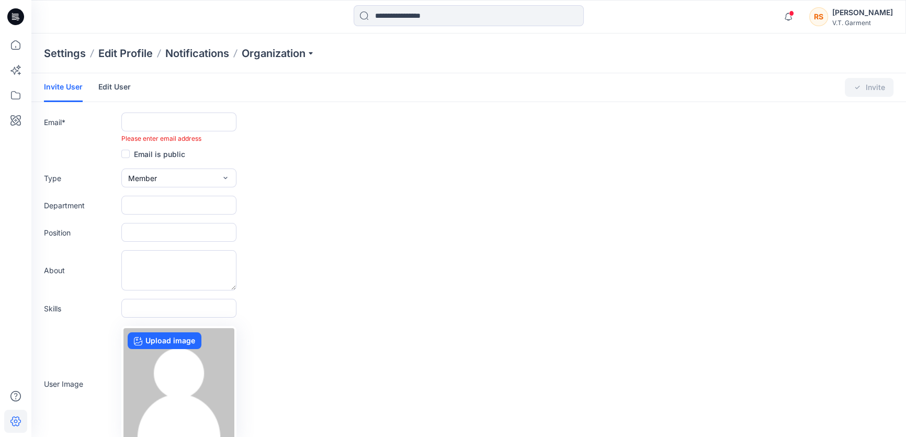
drag, startPoint x: 584, startPoint y: 208, endPoint x: 587, endPoint y: 214, distance: 6.8
click at [586, 209] on div "Department" at bounding box center [469, 205] width 850 height 19
drag, startPoint x: 681, startPoint y: 245, endPoint x: 605, endPoint y: 215, distance: 82.4
click at [686, 245] on form "Invite User Edit User Changes Saved Invite Email * Please enter email address E…" at bounding box center [468, 281] width 875 height 416
click at [310, 51] on p "Organization" at bounding box center [278, 53] width 73 height 15
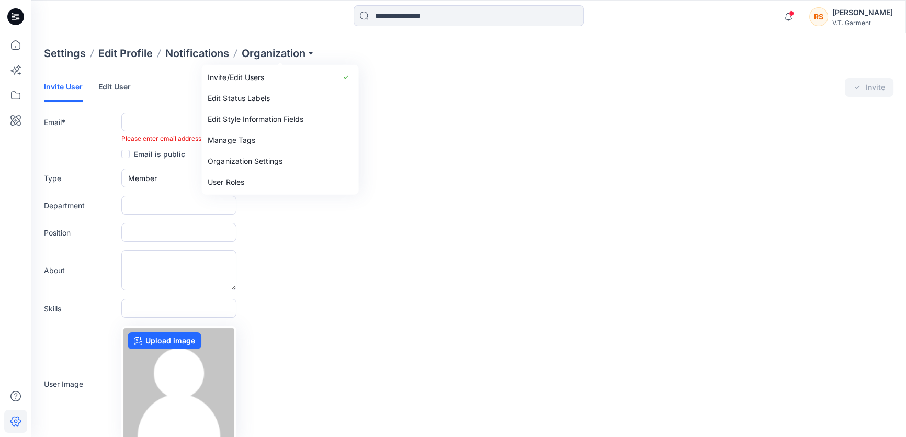
click at [446, 309] on div "Skills" at bounding box center [469, 308] width 850 height 19
click at [310, 51] on p "Organization" at bounding box center [278, 53] width 73 height 15
click at [221, 182] on link "User Roles" at bounding box center [280, 182] width 153 height 21
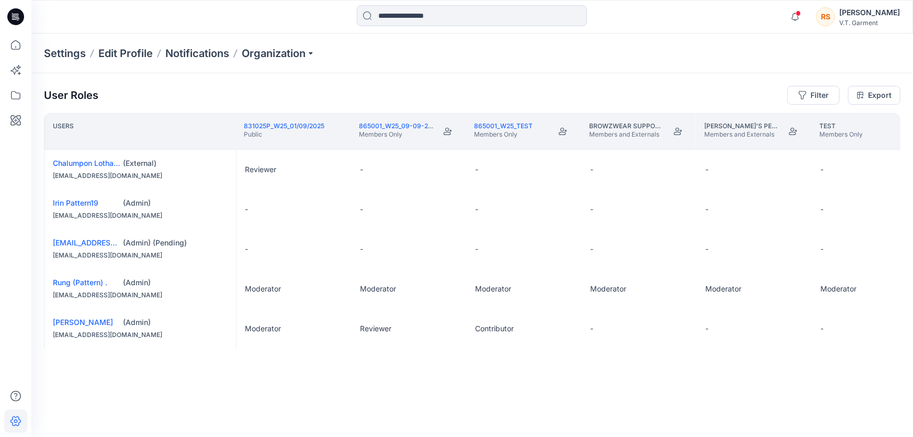
click at [493, 400] on div "User Roles Filter Export Users 831025P_W25_01/09/2025 Public 865001_W25_09-09-2…" at bounding box center [472, 240] width 882 height 335
drag, startPoint x: 441, startPoint y: 403, endPoint x: 460, endPoint y: 398, distance: 19.4
click at [445, 402] on div "User Roles Filter Export Users 831025P_W25_01/09/2025 Public 865001_W25_09-09-2…" at bounding box center [472, 240] width 882 height 335
click at [530, 371] on div "Users 831025P_W25_01/09/2025 Public 865001_W25_09-09-2025 Members Only 865001_W…" at bounding box center [472, 254] width 857 height 283
drag, startPoint x: 429, startPoint y: 376, endPoint x: 442, endPoint y: 374, distance: 13.3
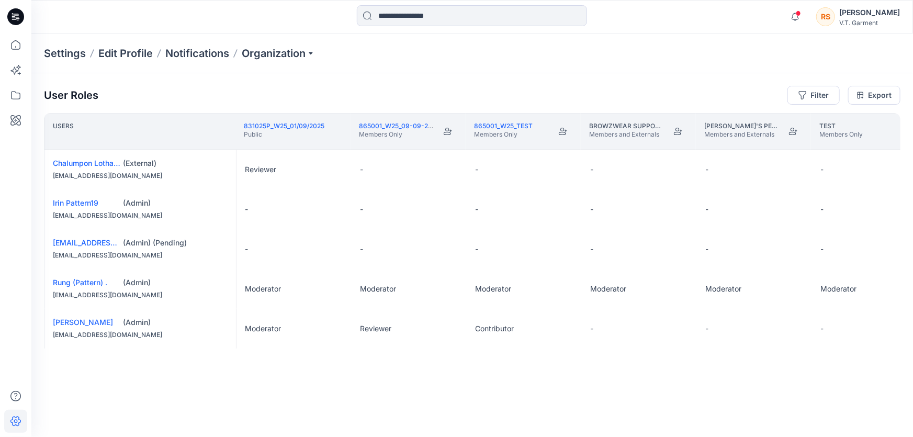
click at [431, 375] on div "Users 831025P_W25_01/09/2025 Public 865001_W25_09-09-2025 Members Only 865001_W…" at bounding box center [472, 254] width 857 height 283
click at [460, 373] on div "Users 831025P_W25_01/09/2025 Public 865001_W25_09-09-2025 Members Only 865001_W…" at bounding box center [472, 254] width 857 height 283
click at [458, 374] on div "Users 831025P_W25_01/09/2025 Public 865001_W25_09-09-2025 Members Only 865001_W…" at bounding box center [472, 254] width 857 height 283
drag, startPoint x: 408, startPoint y: 374, endPoint x: 423, endPoint y: 371, distance: 15.5
click at [408, 373] on div "Users 831025P_W25_01/09/2025 Public 865001_W25_09-09-2025 Members Only 865001_W…" at bounding box center [472, 254] width 857 height 283
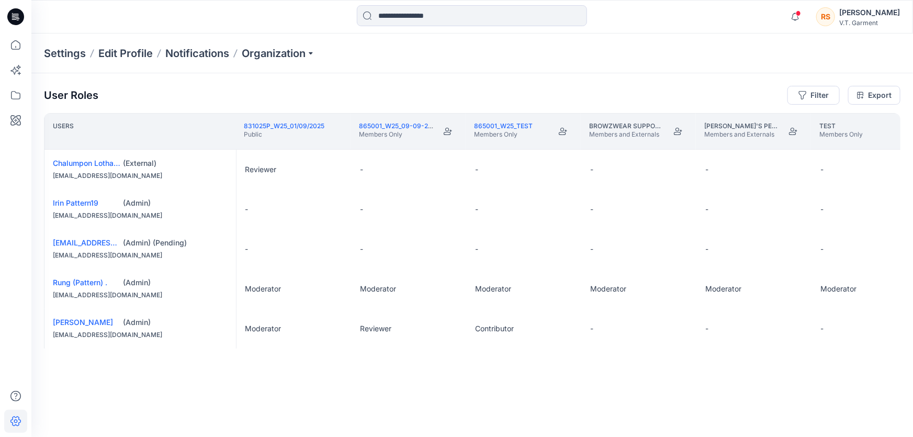
click at [457, 368] on div "Users 831025P_W25_01/09/2025 Public 865001_W25_09-09-2025 Members Only 865001_W…" at bounding box center [472, 254] width 857 height 283
click at [455, 368] on div "Users 831025P_W25_01/09/2025 Public 865001_W25_09-09-2025 Members Only 865001_W…" at bounding box center [472, 254] width 857 height 283
drag, startPoint x: 425, startPoint y: 370, endPoint x: 490, endPoint y: 375, distance: 65.1
click at [426, 370] on div "Users 831025P_W25_01/09/2025 Public 865001_W25_09-09-2025 Members Only 865001_W…" at bounding box center [472, 254] width 857 height 283
click at [490, 375] on div "Users 831025P_W25_01/09/2025 Public 865001_W25_09-09-2025 Members Only 865001_W…" at bounding box center [472, 254] width 857 height 283
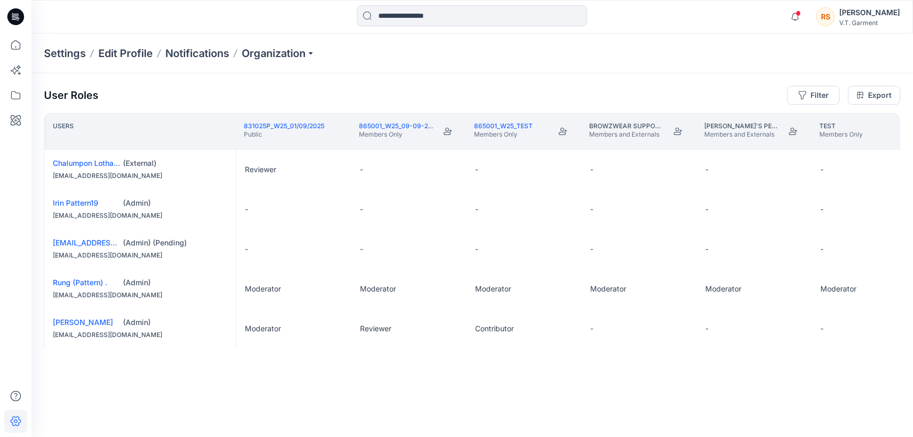
click at [380, 378] on div "Users 831025P_W25_01/09/2025 Public 865001_W25_09-09-2025 Members Only 865001_W…" at bounding box center [472, 254] width 857 height 283
click at [318, 381] on div "Users 831025P_W25_01/09/2025 Public 865001_W25_09-09-2025 Members Only 865001_W…" at bounding box center [472, 254] width 857 height 283
click at [319, 380] on div "Users 831025P_W25_01/09/2025 Public 865001_W25_09-09-2025 Members Only 865001_W…" at bounding box center [472, 254] width 857 height 283
click at [170, 380] on div "Users 831025P_W25_01/09/2025 Public 865001_W25_09-09-2025 Members Only 865001_W…" at bounding box center [472, 254] width 857 height 283
drag, startPoint x: 129, startPoint y: 382, endPoint x: 152, endPoint y: 380, distance: 23.1
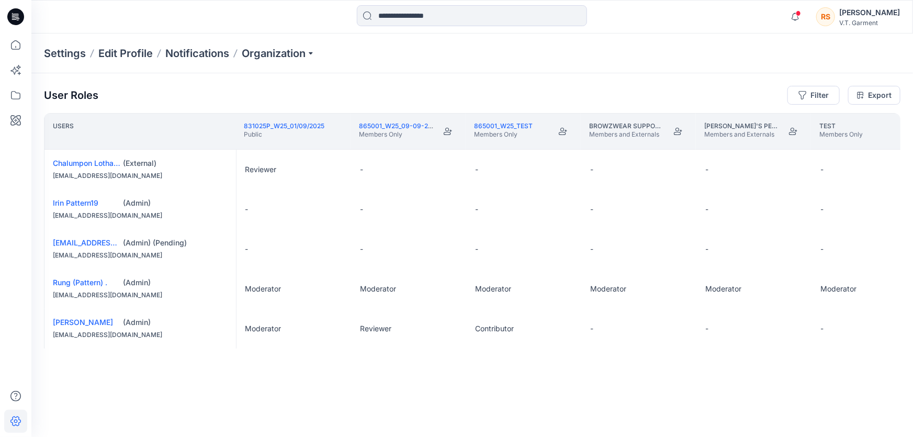
click at [129, 382] on div "Users 831025P_W25_01/09/2025 Public 865001_W25_09-09-2025 Members Only 865001_W…" at bounding box center [472, 254] width 857 height 283
click at [219, 380] on div "Users 831025P_W25_01/09/2025 Public 865001_W25_09-09-2025 Members Only 865001_W…" at bounding box center [472, 254] width 857 height 283
click at [227, 372] on div "Users 831025P_W25_01/09/2025 Public 865001_W25_09-09-2025 Members Only 865001_W…" at bounding box center [472, 254] width 857 height 283
drag, startPoint x: 193, startPoint y: 381, endPoint x: 333, endPoint y: 388, distance: 140.4
click at [197, 380] on div "Users 831025P_W25_01/09/2025 Public 865001_W25_09-09-2025 Members Only 865001_W…" at bounding box center [472, 254] width 857 height 283
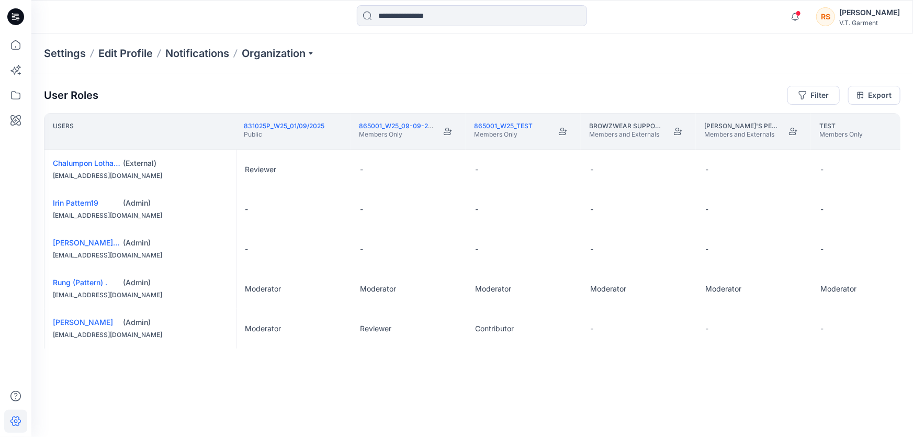
click at [333, 388] on div "Users 831025P_W25_01/09/2025 Public 865001_W25_09-09-2025 Members Only 865001_W…" at bounding box center [472, 254] width 857 height 283
click at [491, 388] on div "Users 831025P_W25_01/09/2025 Public 865001_W25_09-09-2025 Members Only 865001_W…" at bounding box center [472, 254] width 857 height 283
